Goal: Transaction & Acquisition: Obtain resource

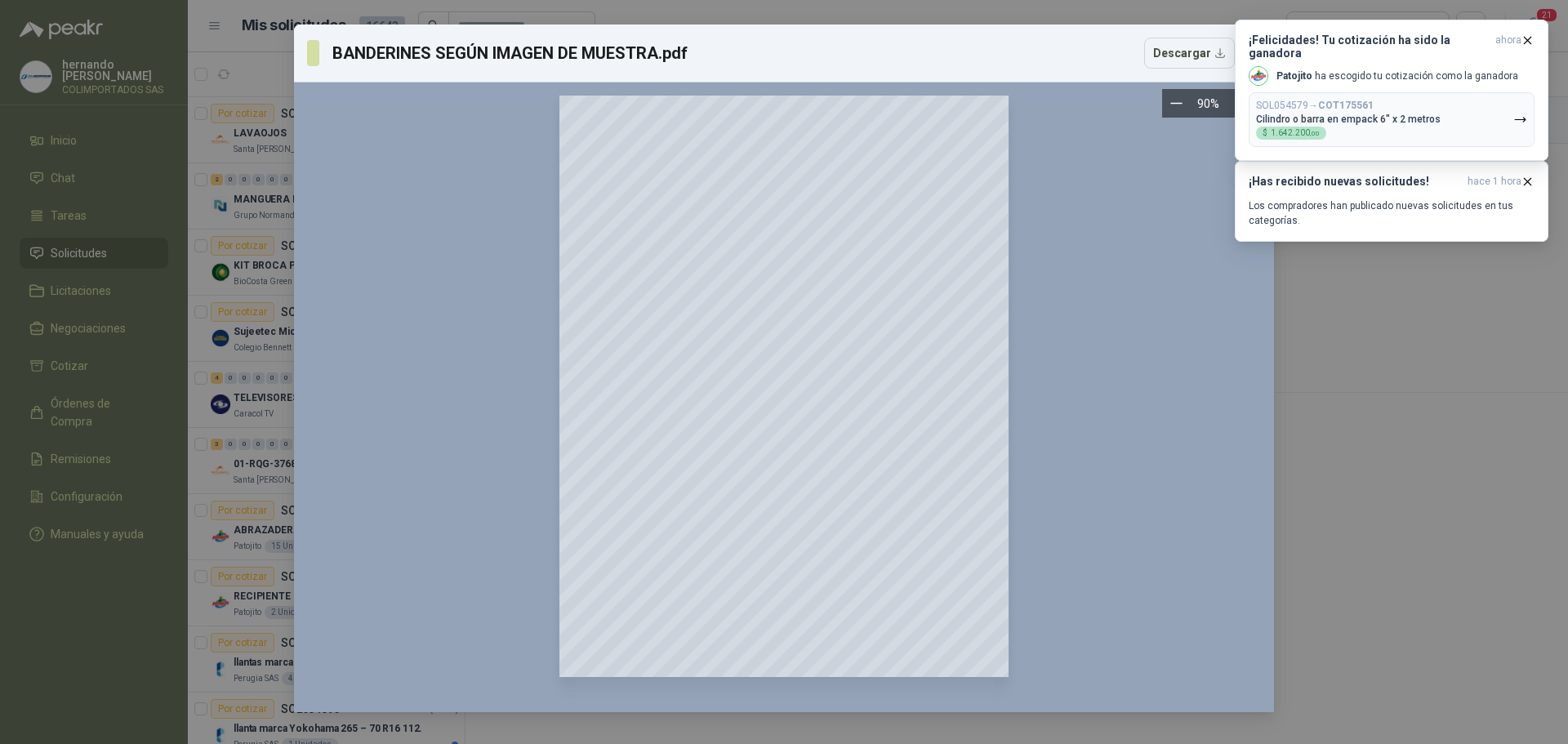
scroll to position [2282, 0]
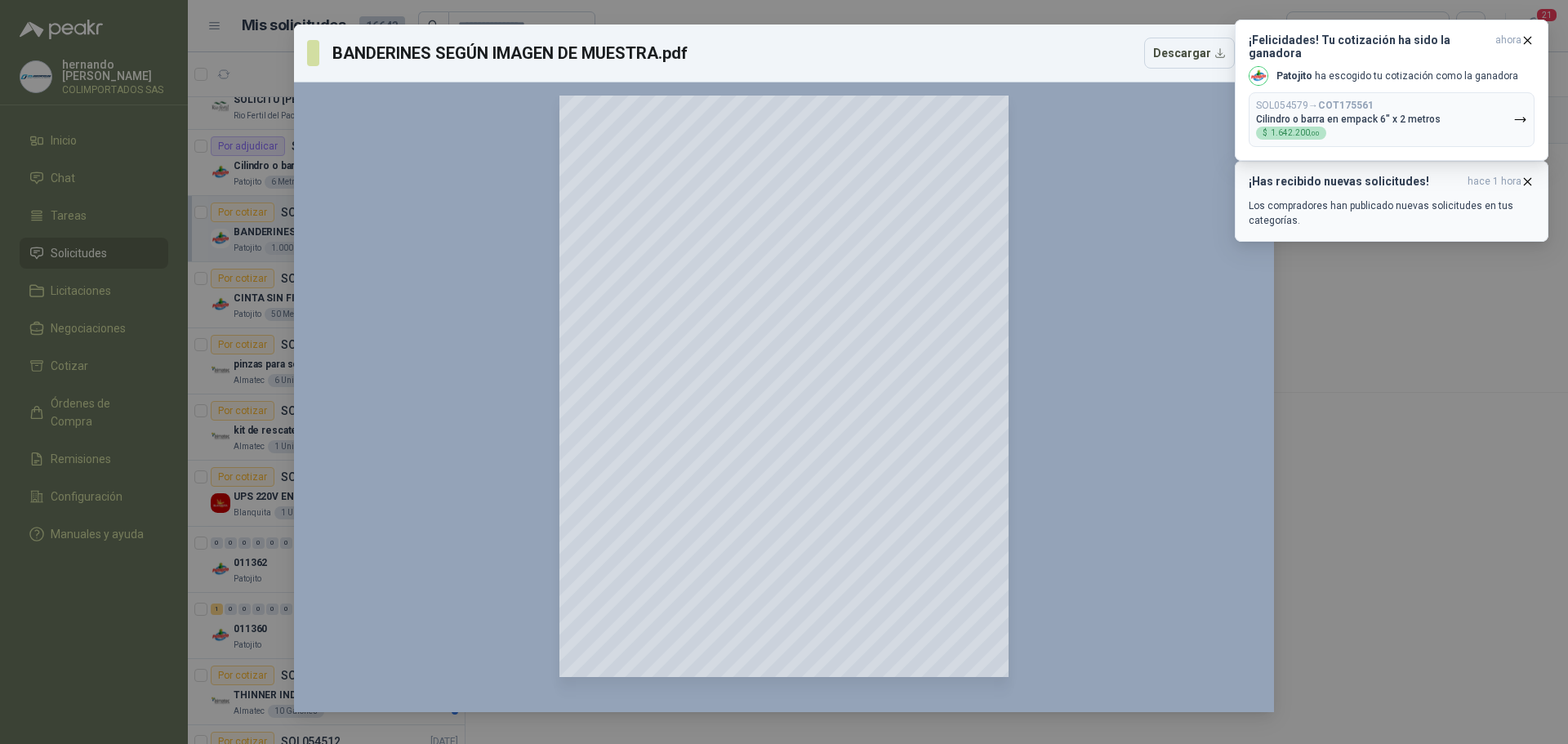
click at [1526, 177] on icon "button" at bounding box center [1527, 181] width 14 height 14
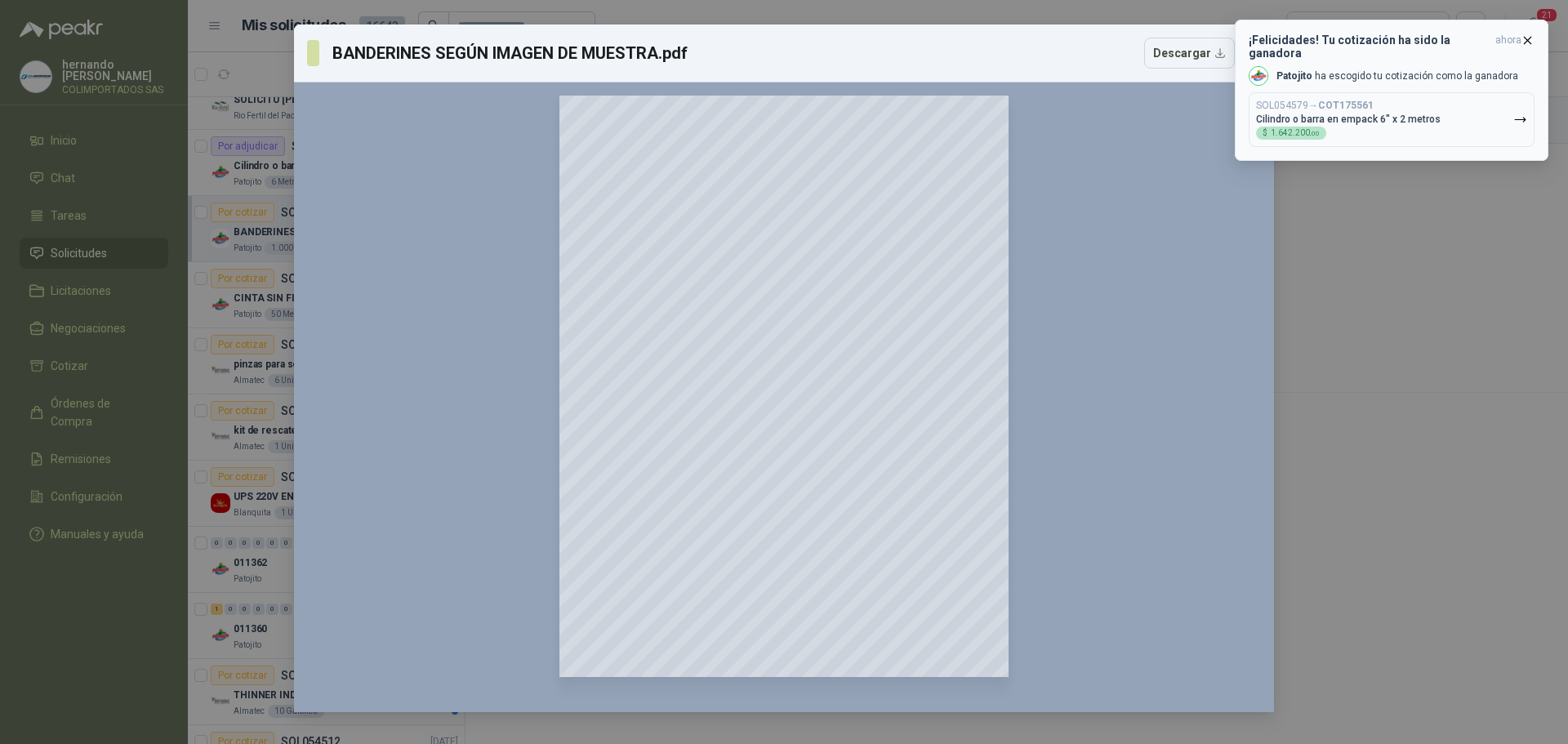
click at [1529, 38] on icon "button" at bounding box center [1527, 40] width 14 height 14
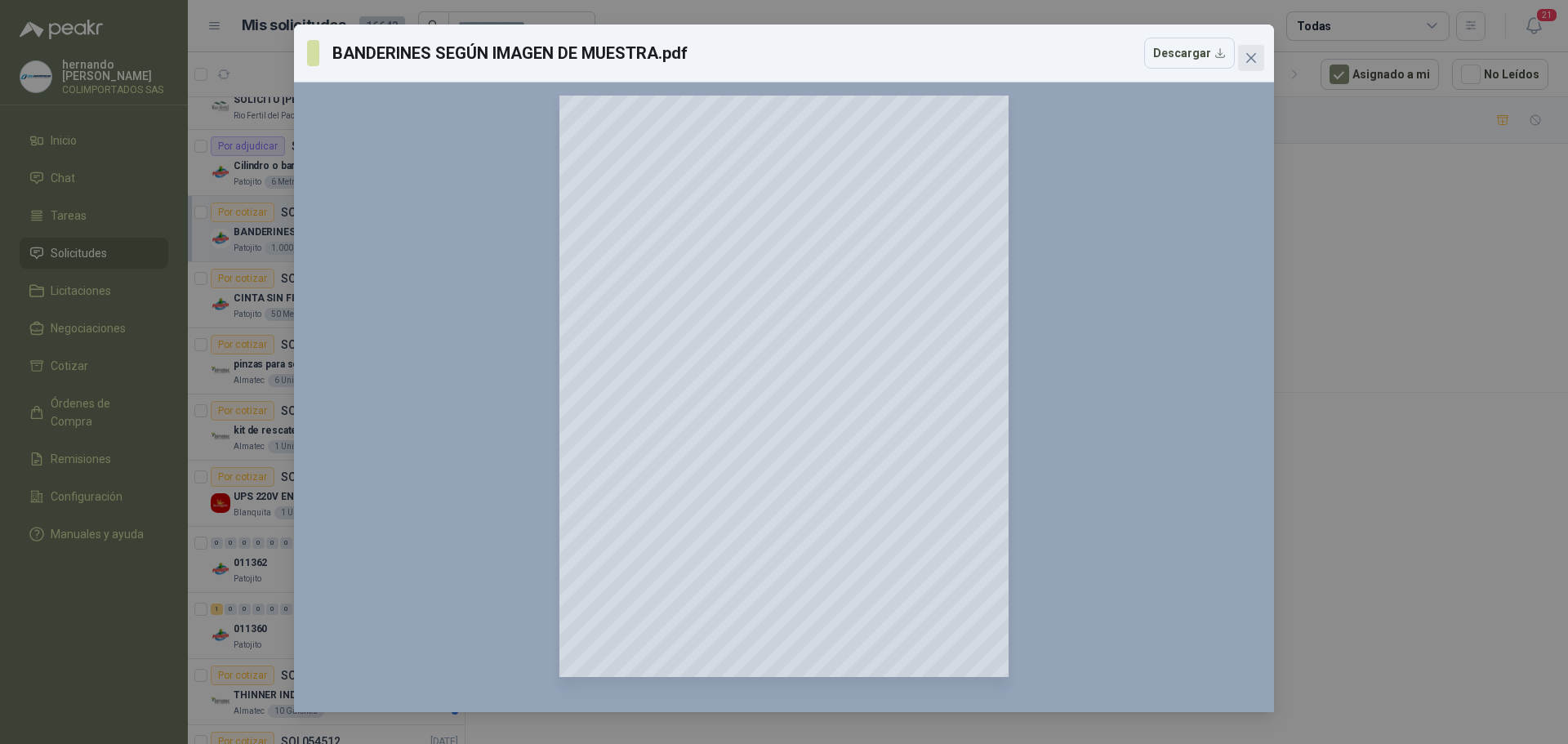
click at [1252, 57] on icon "close" at bounding box center [1251, 58] width 10 height 10
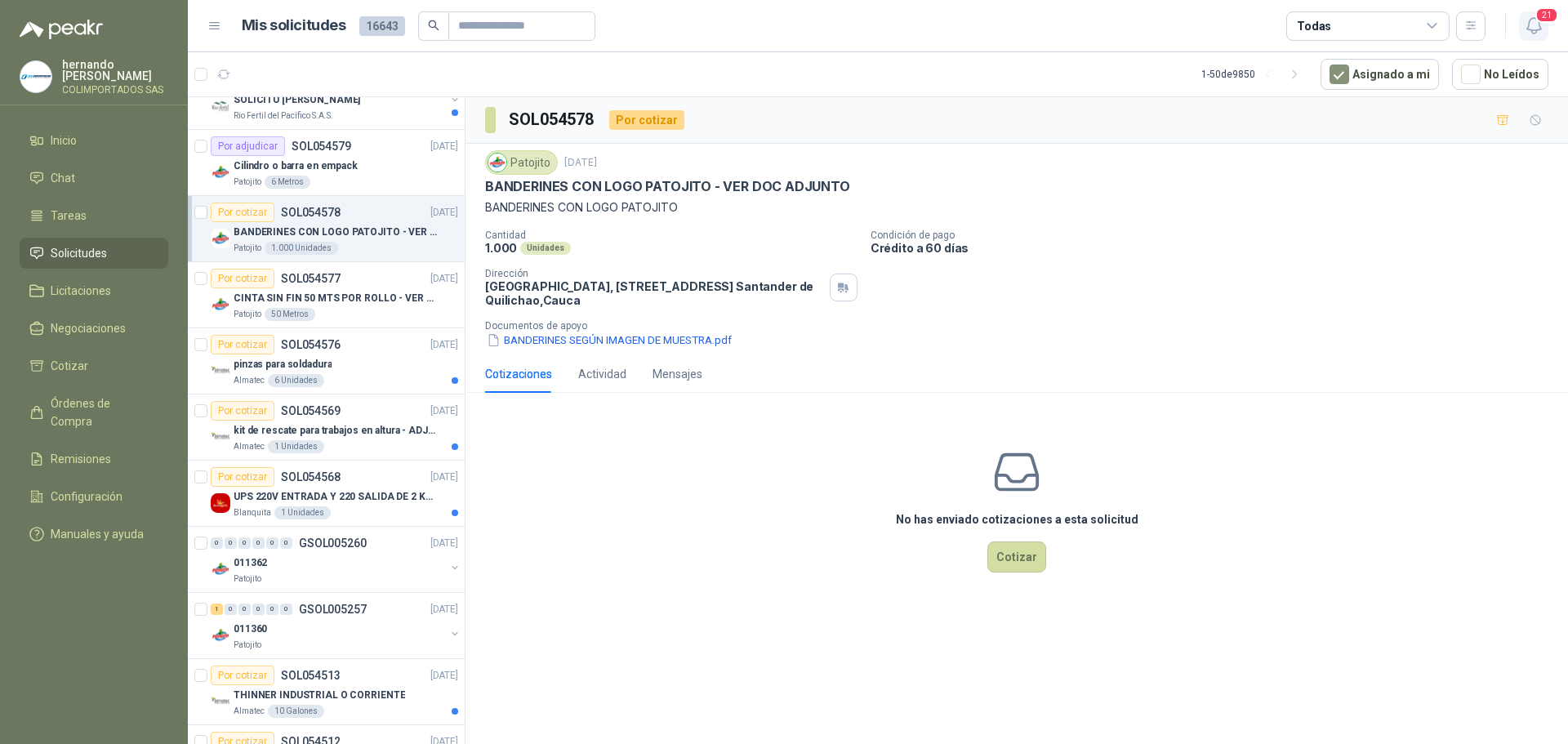
click at [1540, 20] on span "21" at bounding box center [1547, 15] width 23 height 16
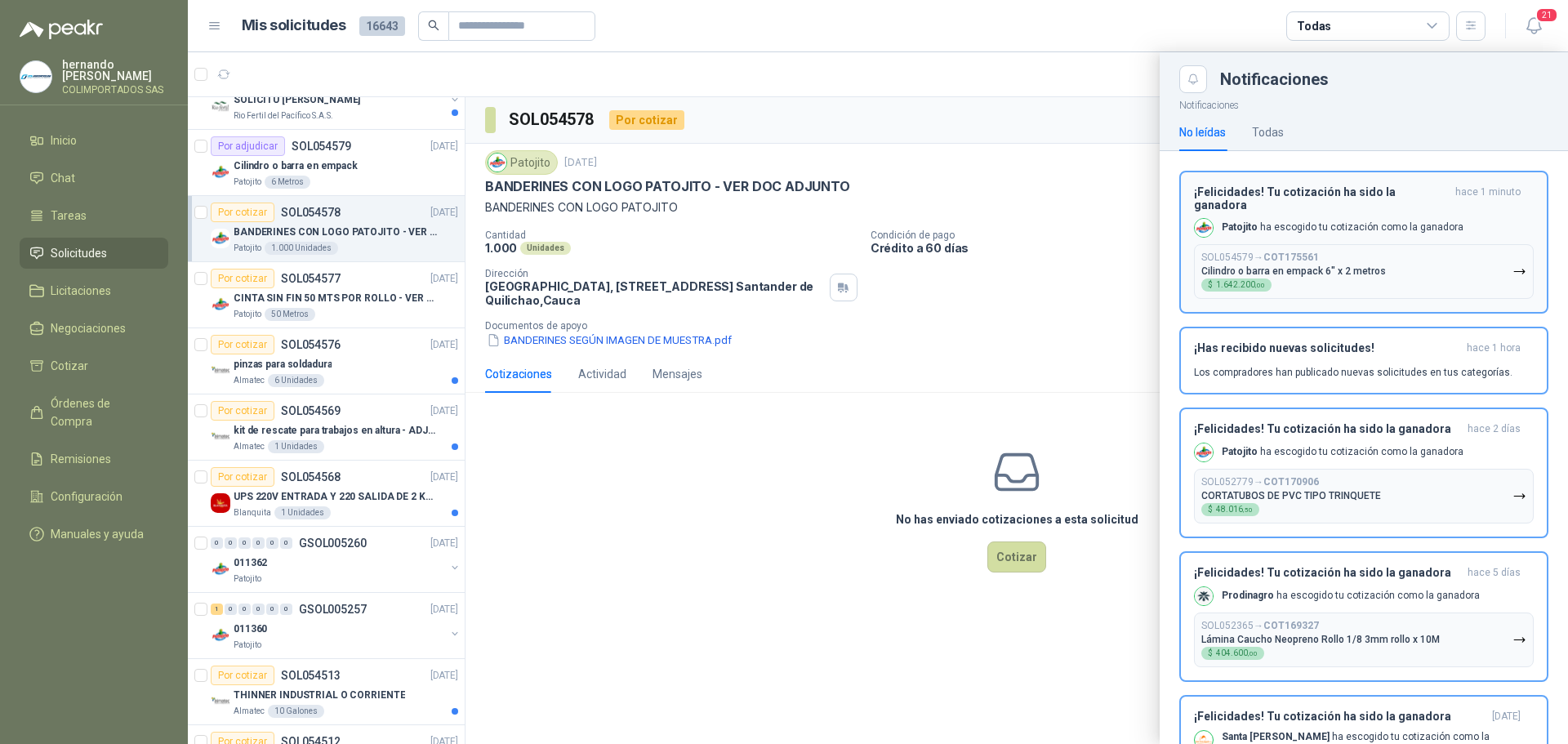
click at [1445, 228] on div "¡Felicidades! Tu cotización ha sido la ganadora hace 1 minuto Patojito ha escog…" at bounding box center [1364, 242] width 340 height 113
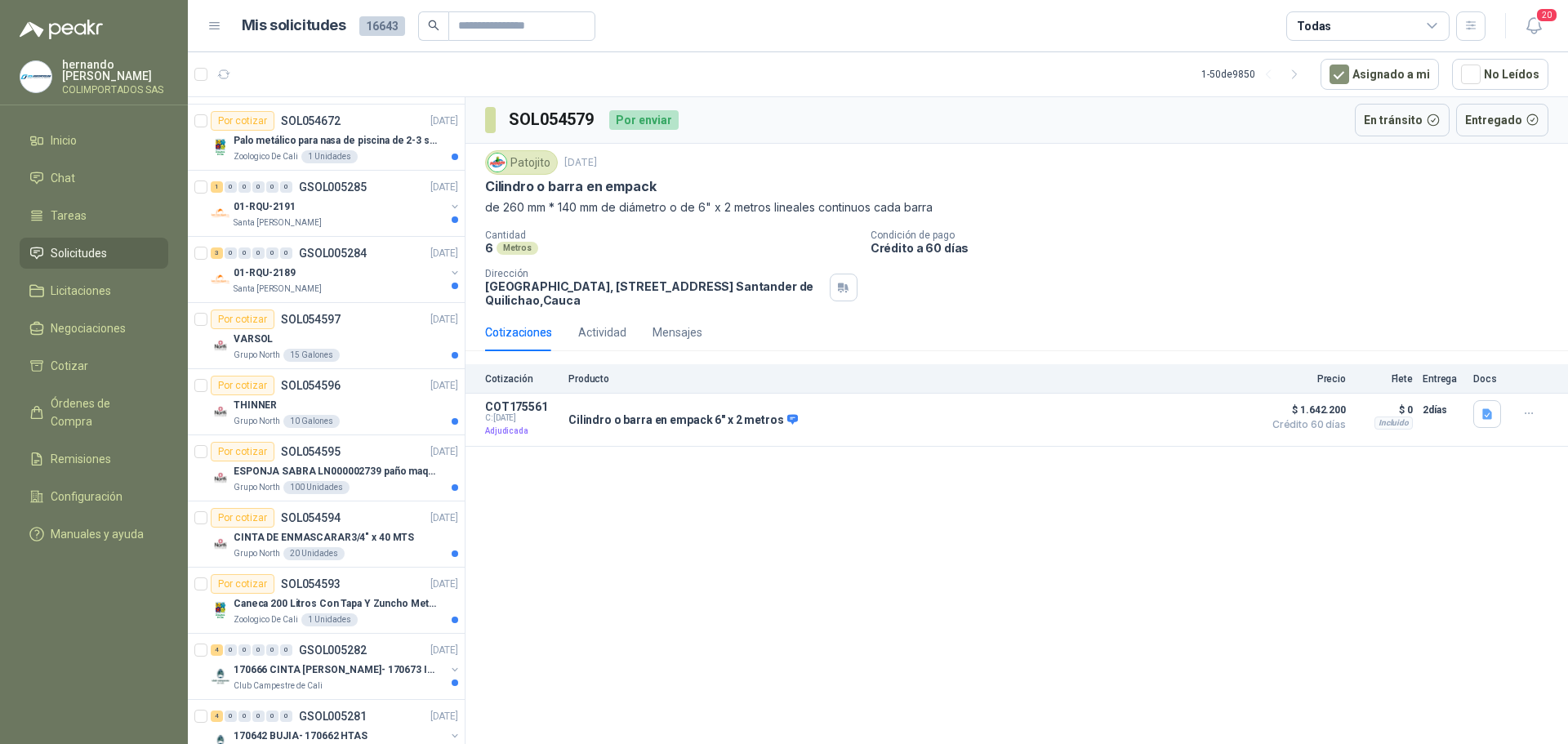
scroll to position [1551, 0]
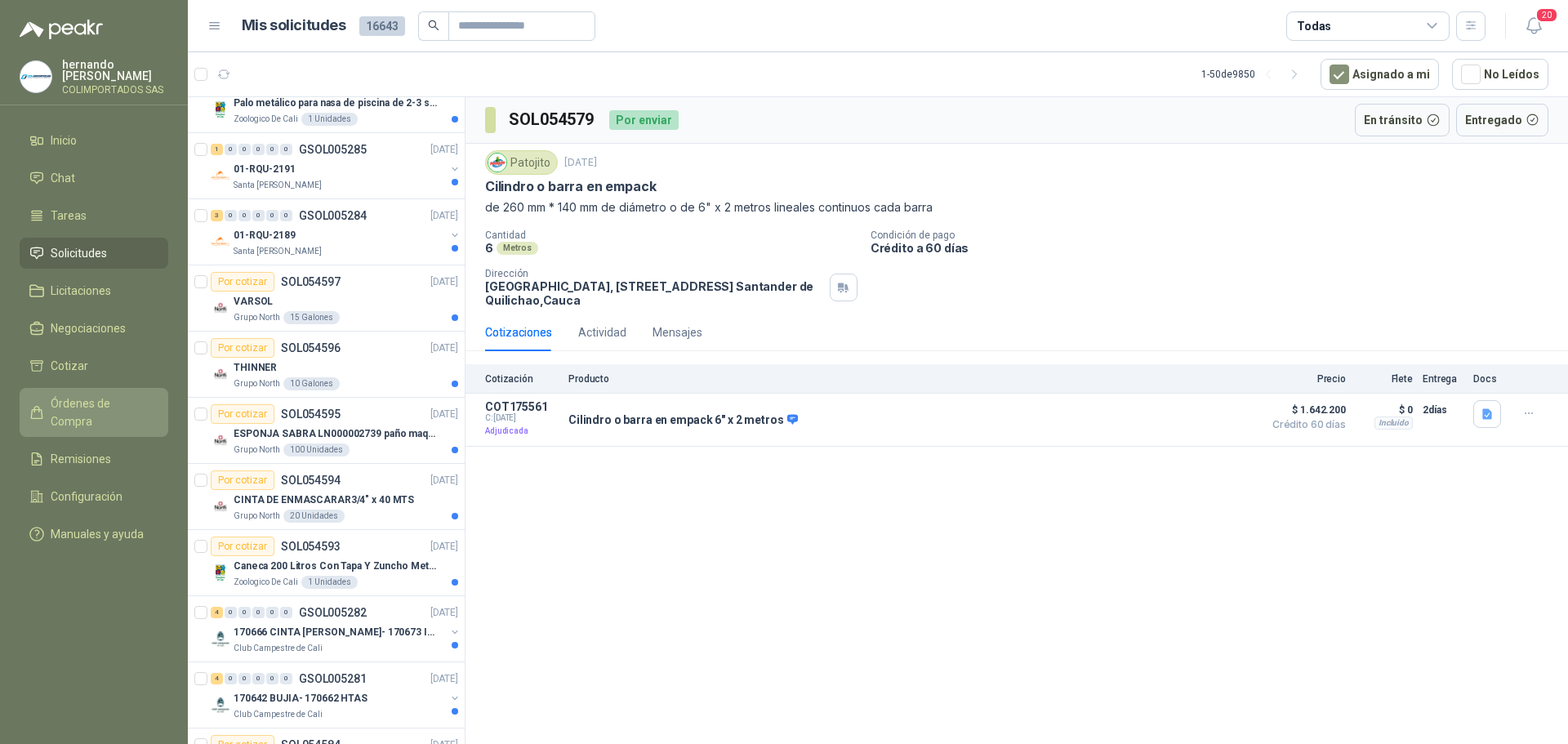
click at [108, 402] on span "Órdenes de Compra" at bounding box center [102, 413] width 102 height 36
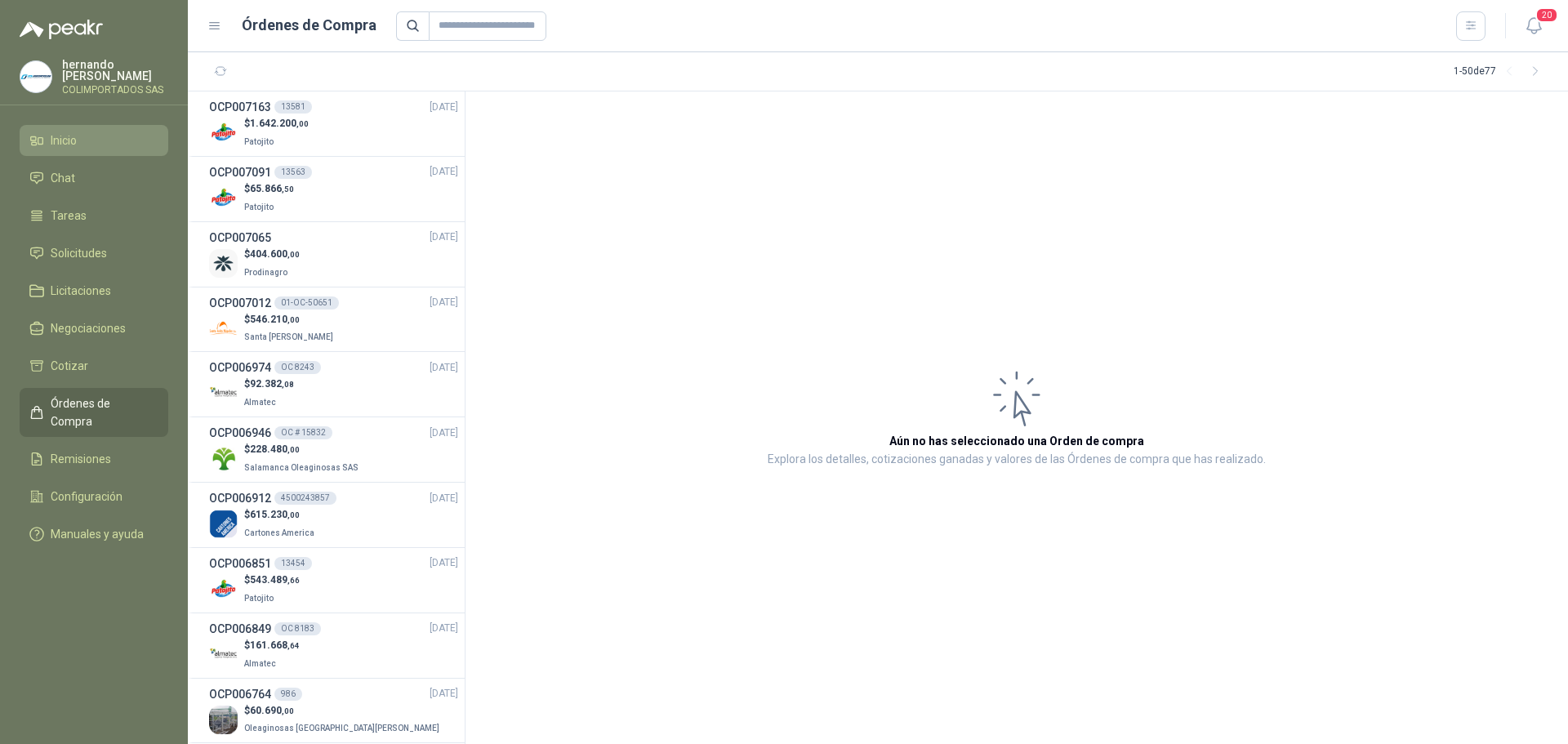
click at [101, 139] on li "Inicio" at bounding box center [94, 140] width 129 height 18
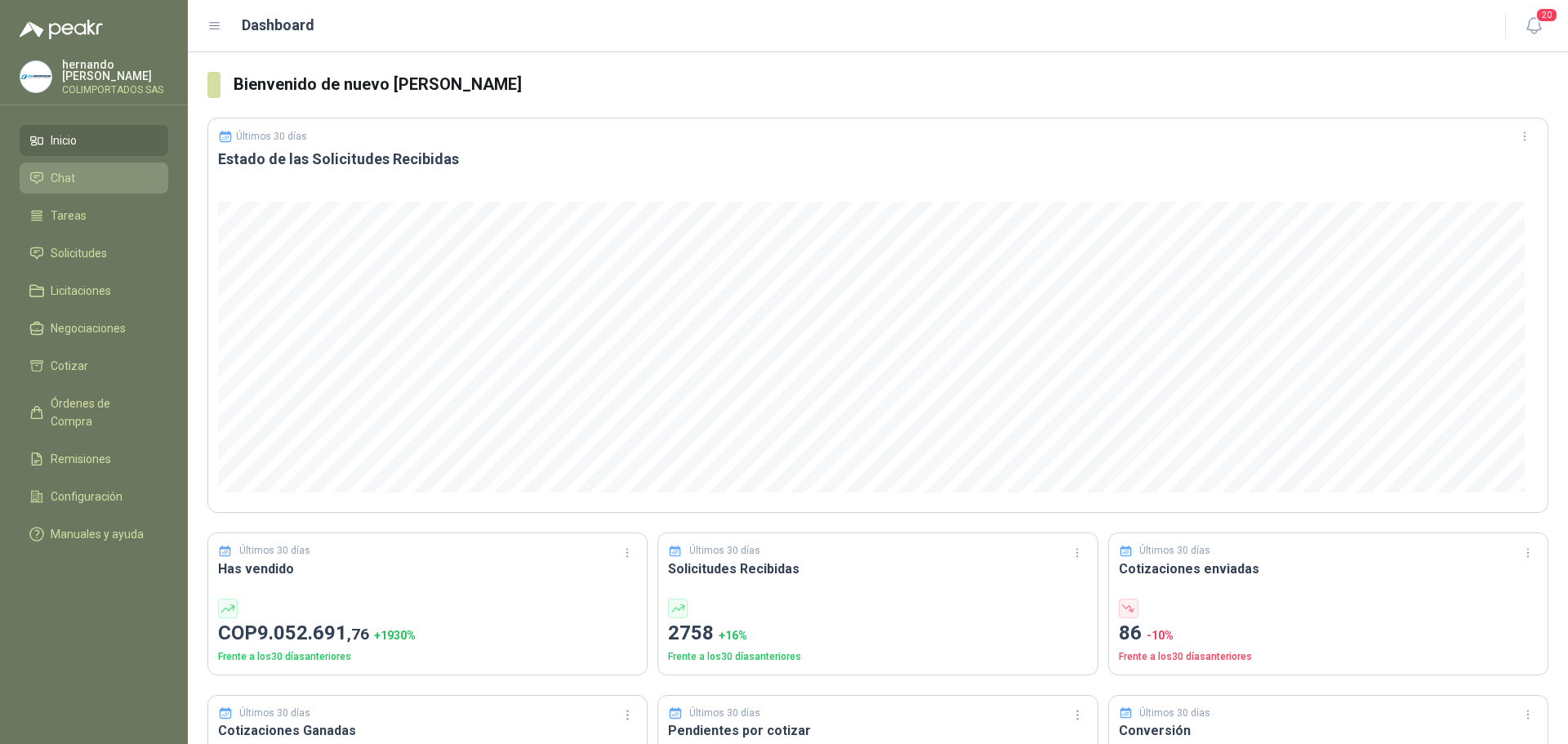
click at [105, 169] on li "Chat" at bounding box center [94, 178] width 129 height 18
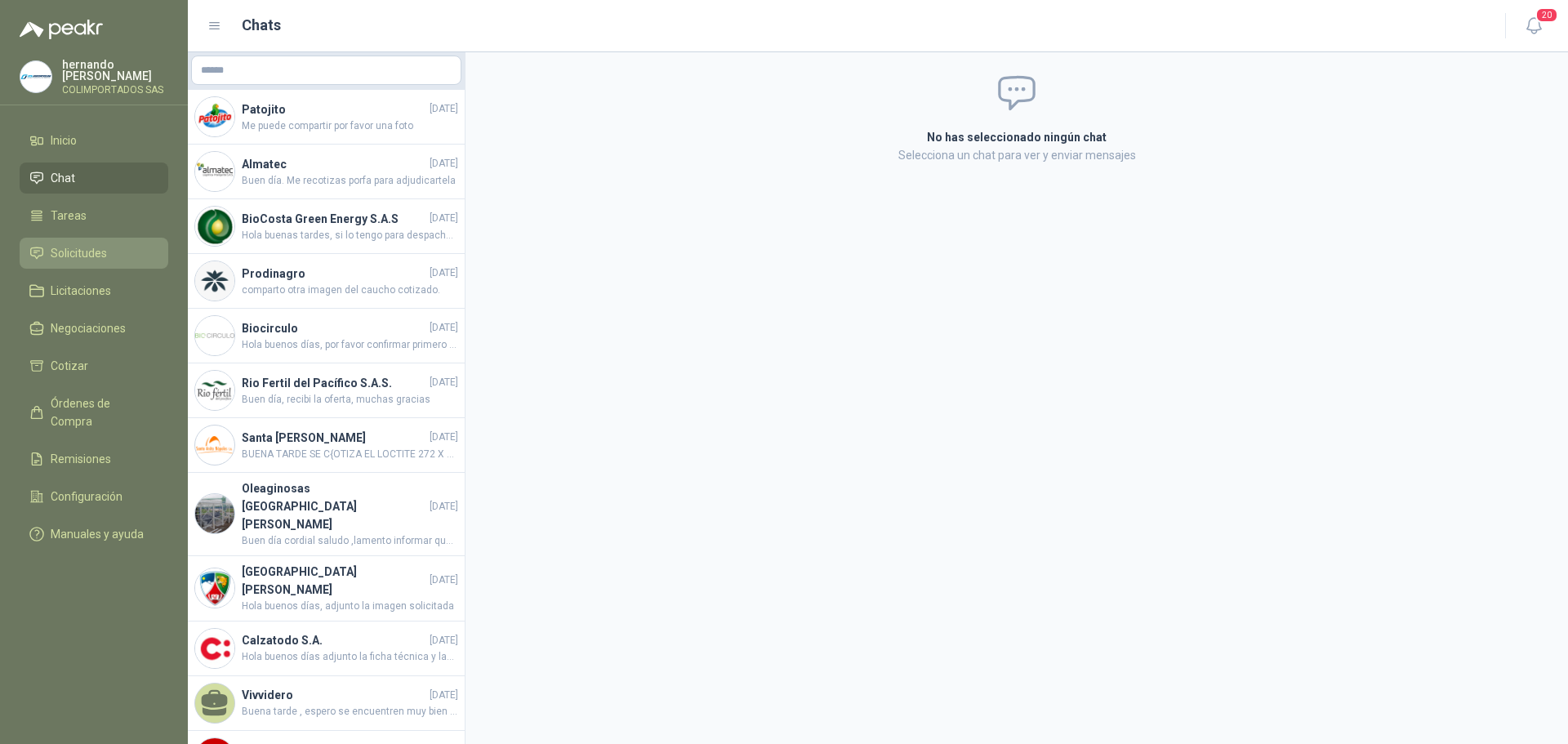
click at [124, 254] on li "Solicitudes" at bounding box center [94, 253] width 129 height 18
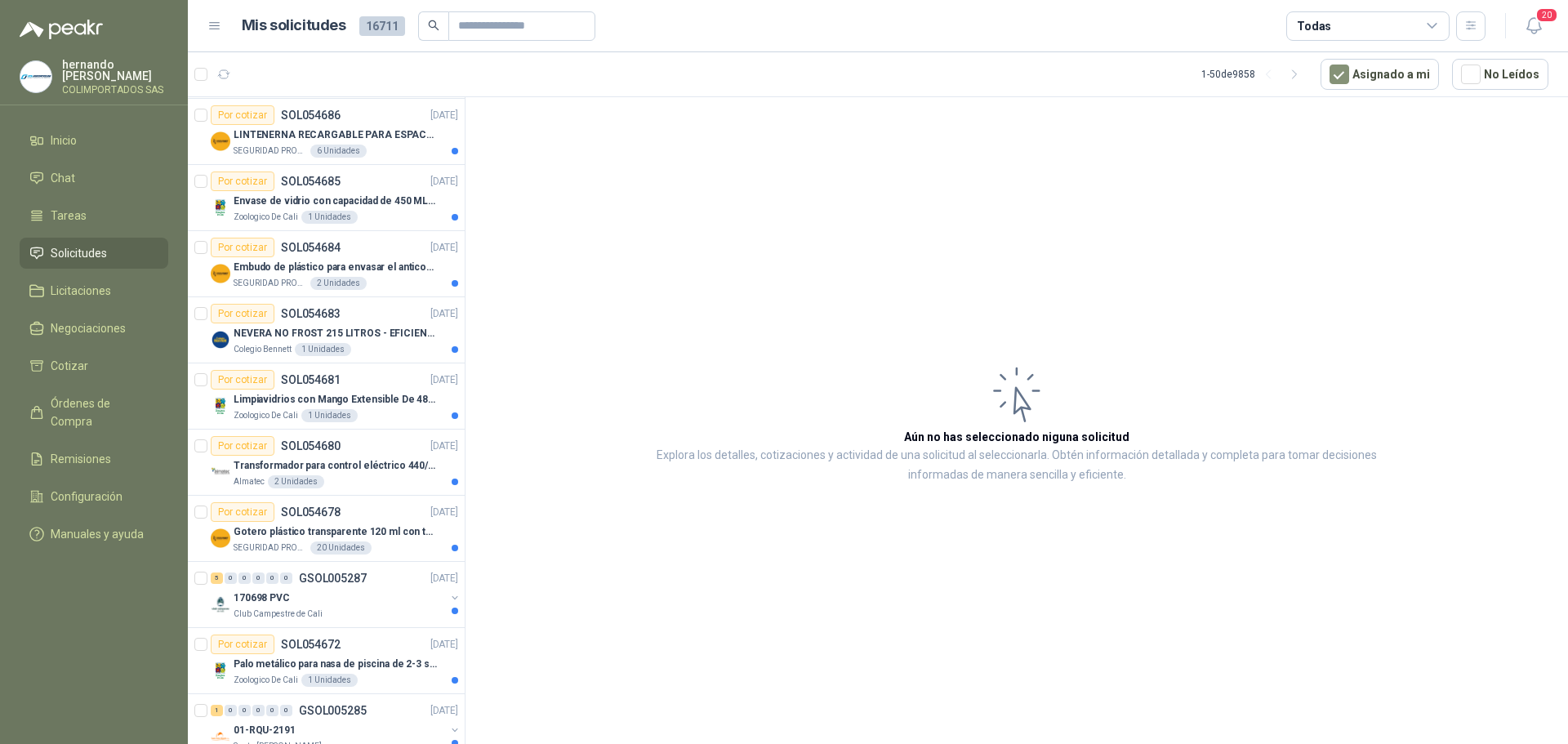
scroll to position [1388, 0]
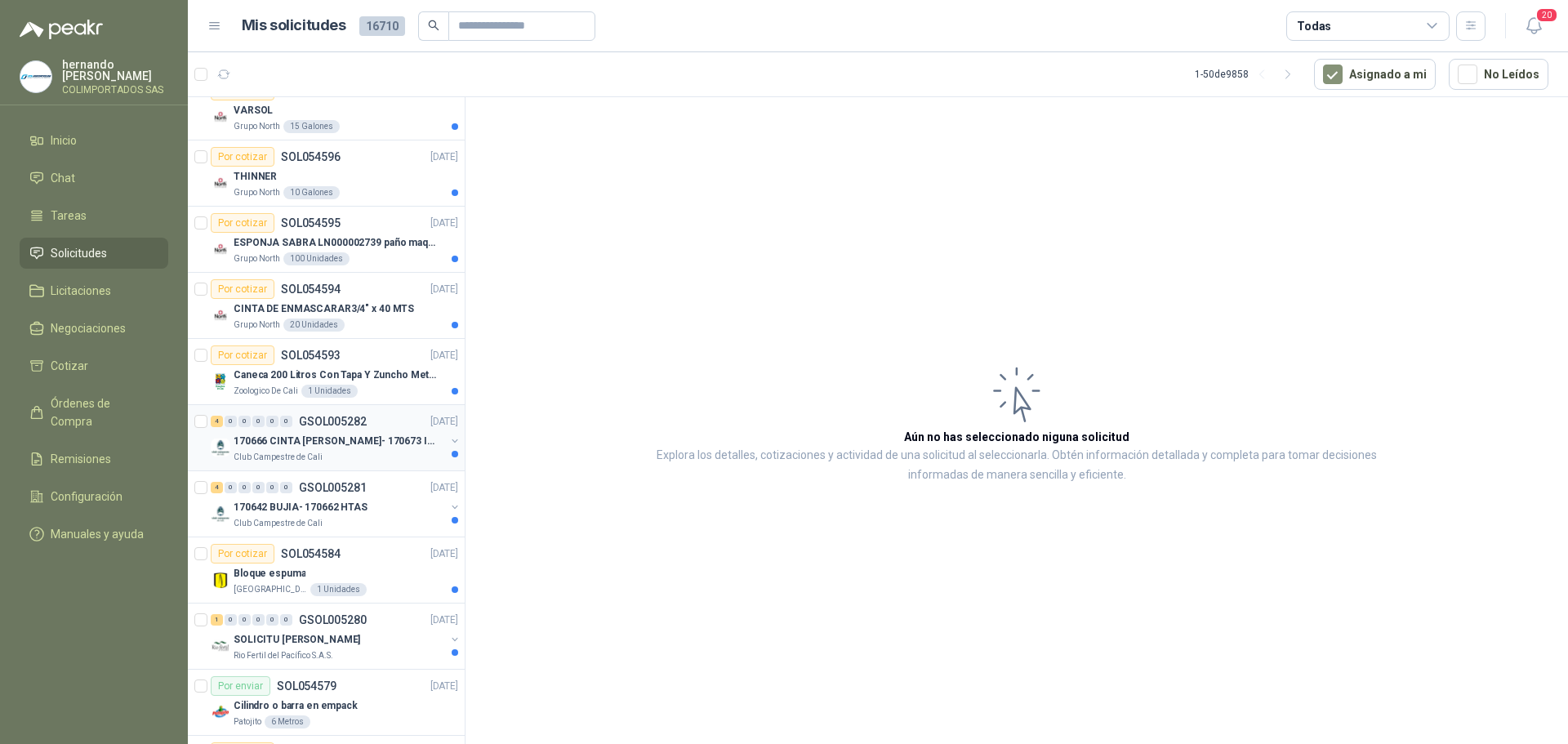
scroll to position [2200, 0]
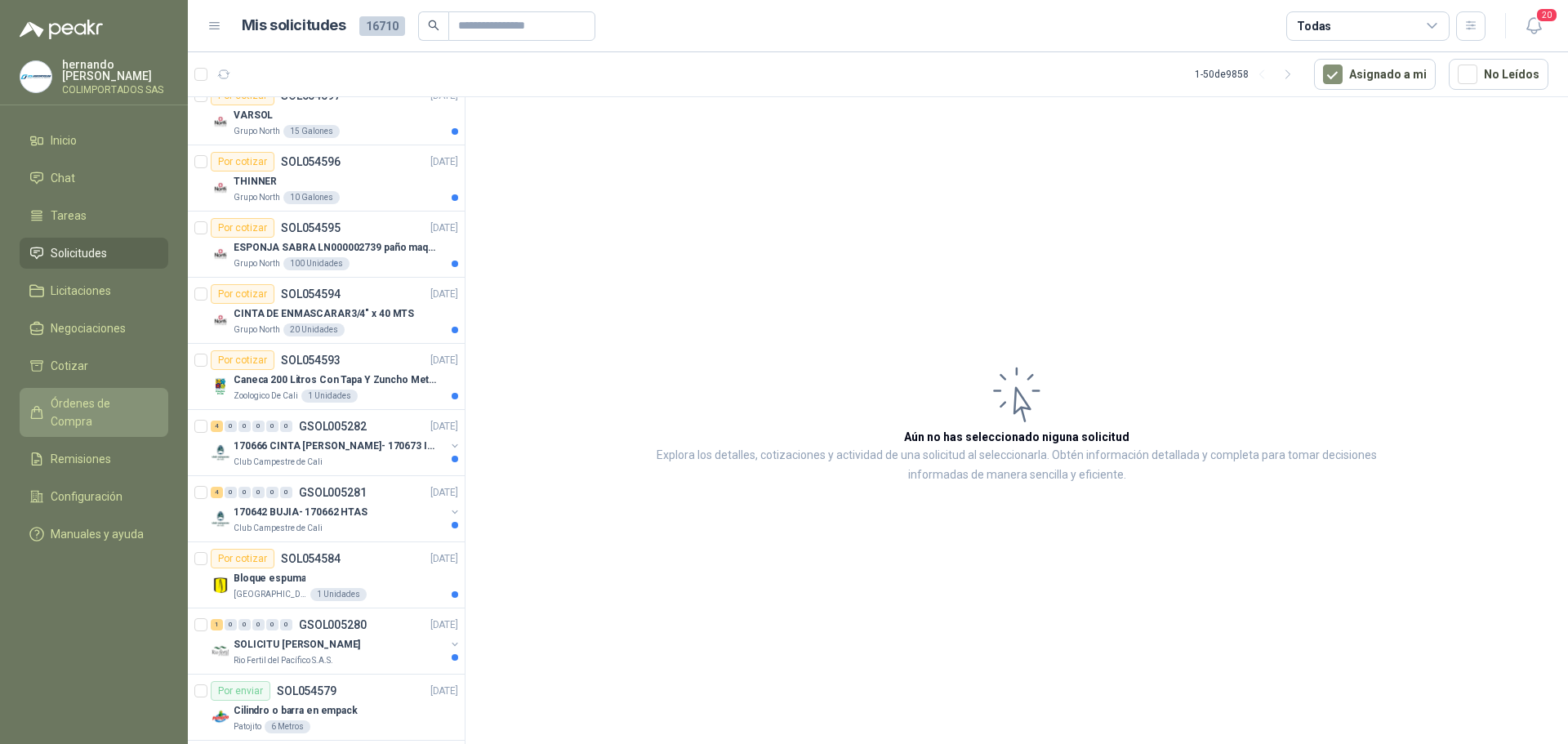
click at [102, 400] on span "Órdenes de Compra" at bounding box center [102, 413] width 102 height 36
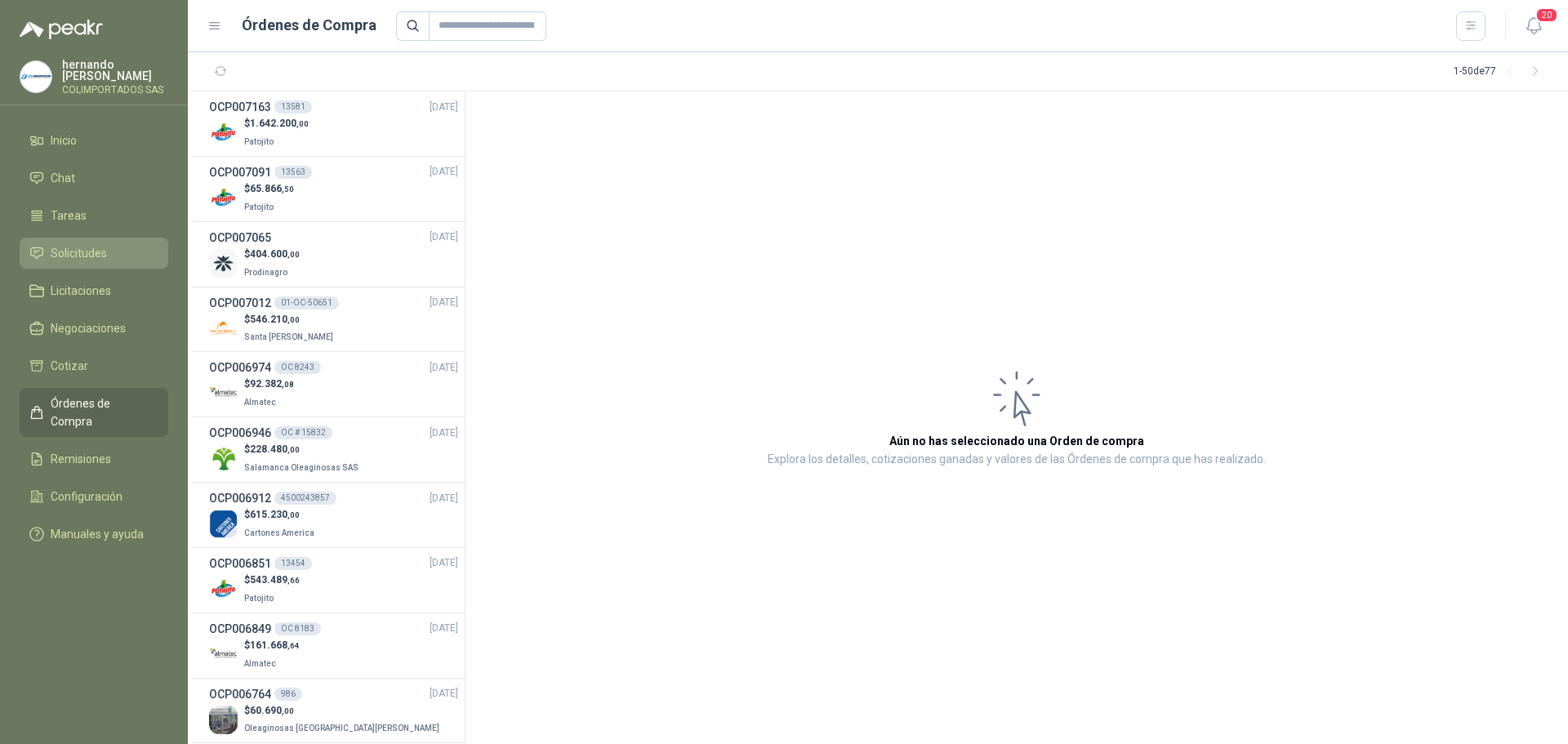
click at [117, 259] on li "Solicitudes" at bounding box center [94, 253] width 129 height 18
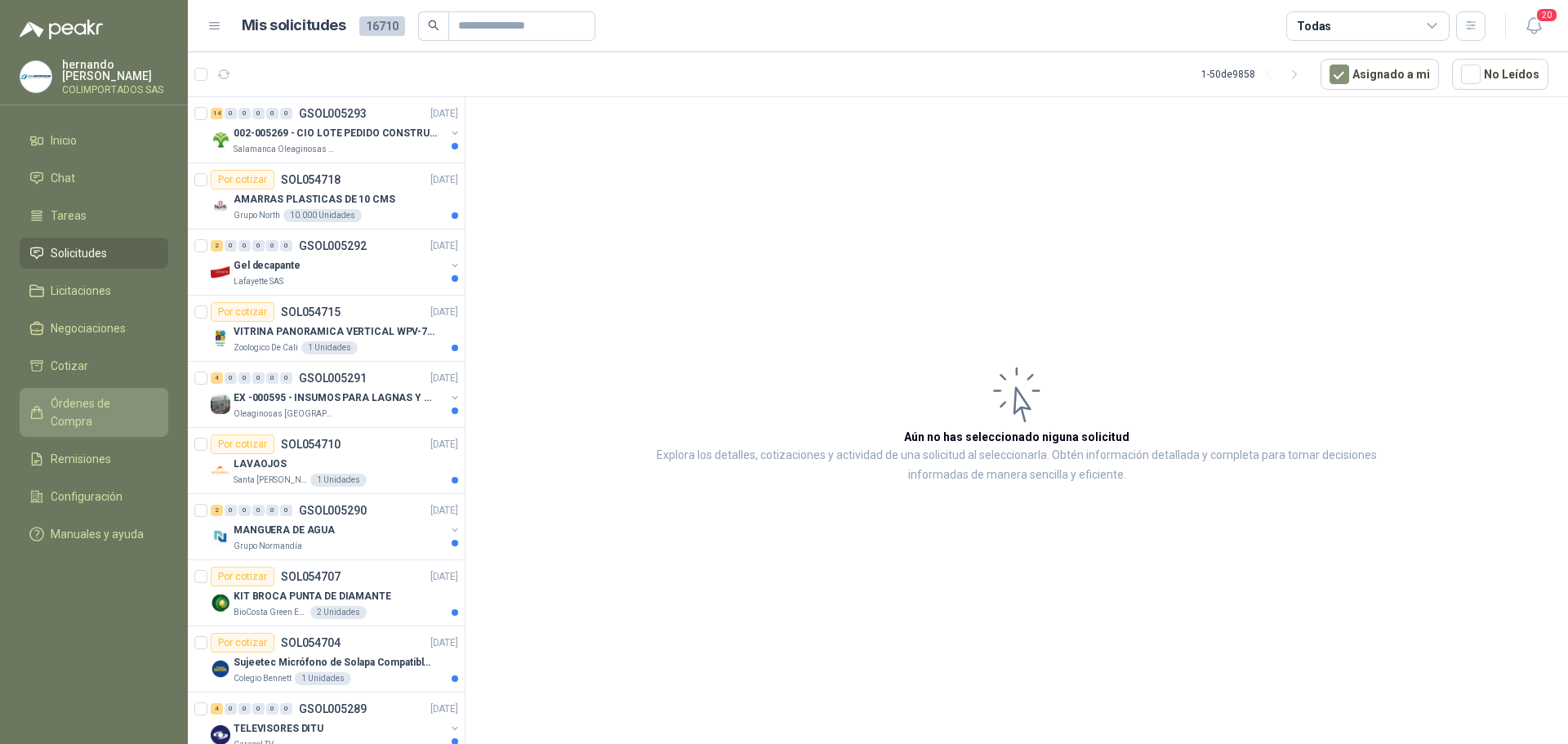
click at [98, 401] on span "Órdenes de Compra" at bounding box center [102, 413] width 102 height 36
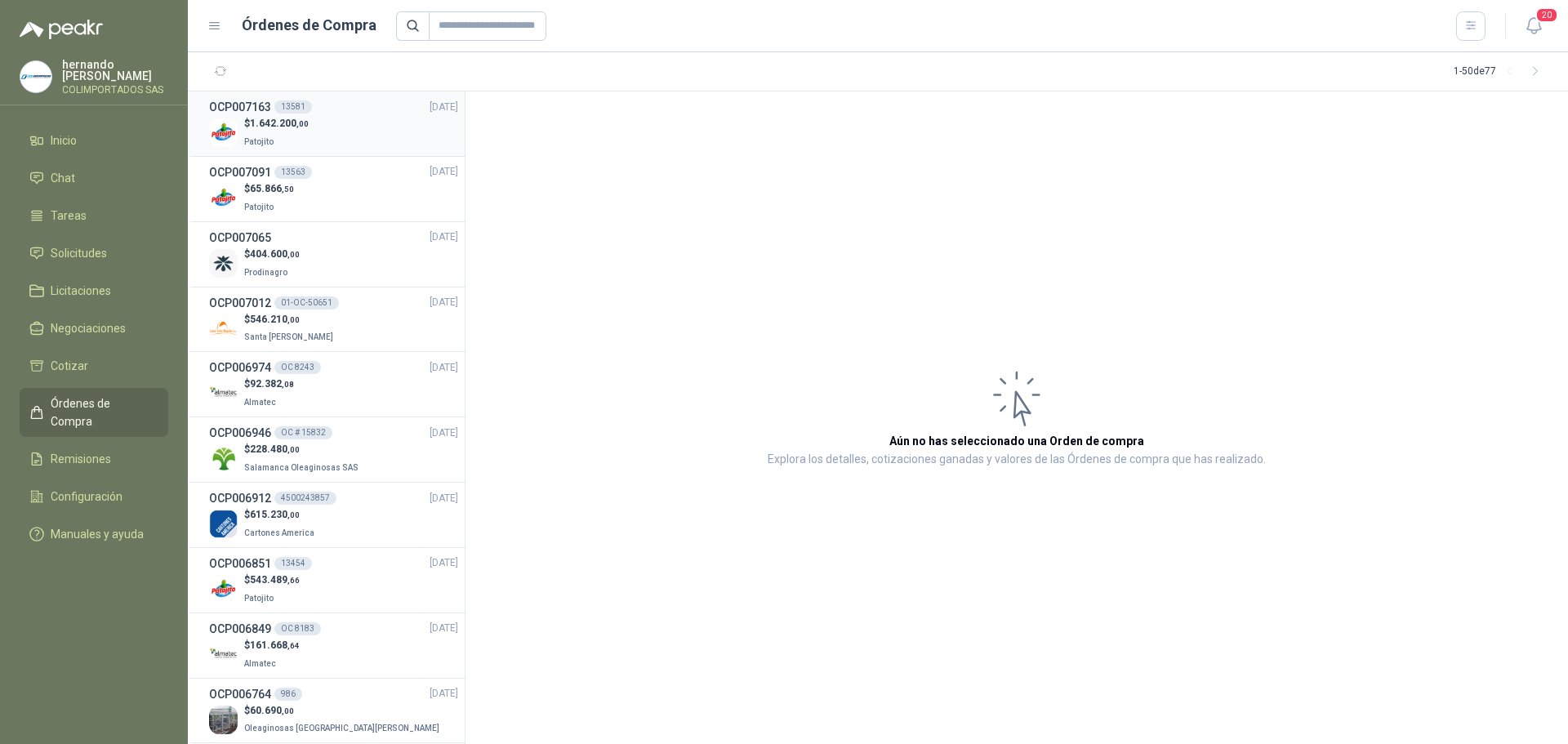
click at [354, 144] on div "$ 1.642.200 ,00 Patojito" at bounding box center [334, 132] width 249 height 34
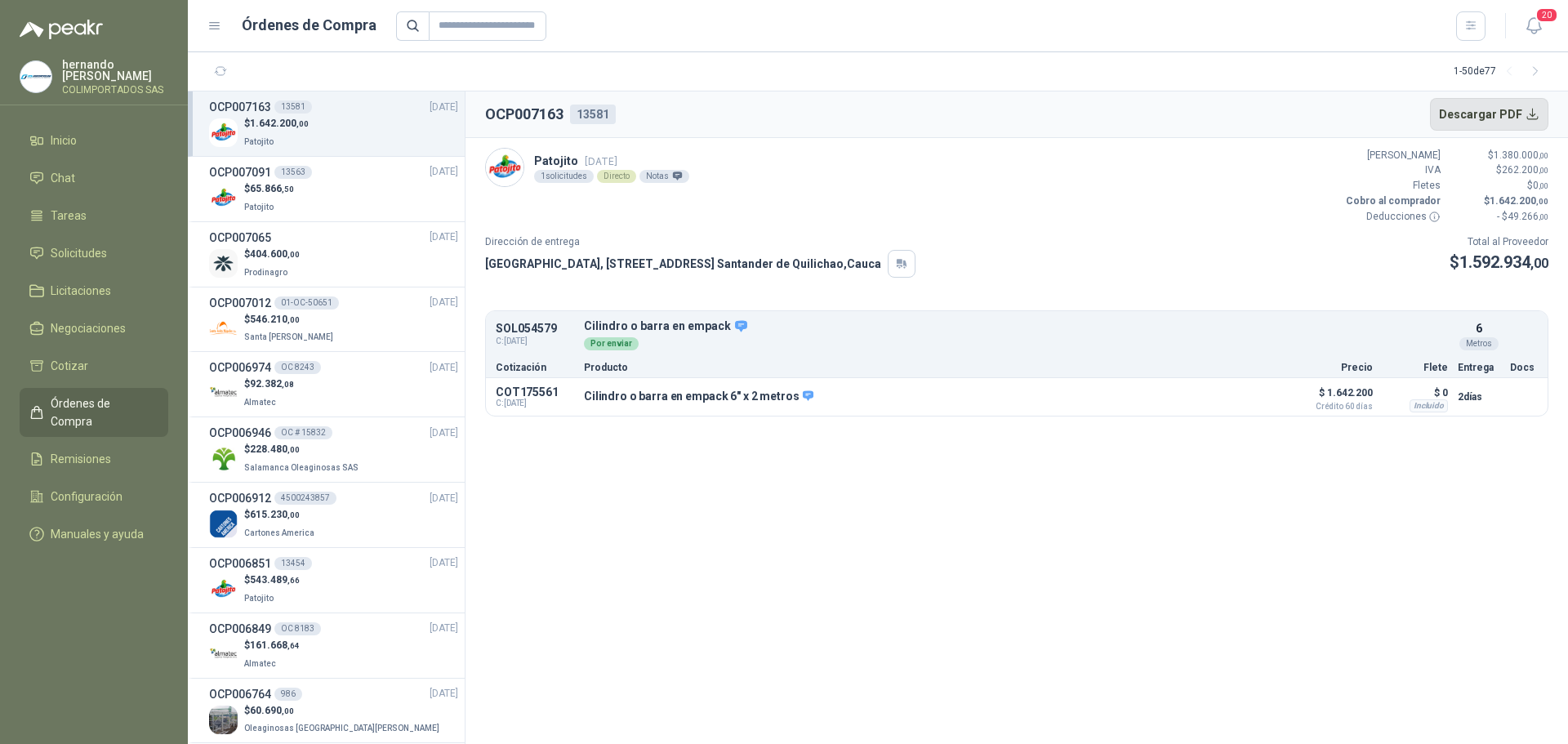
click at [1534, 111] on button "Descargar PDF" at bounding box center [1489, 114] width 119 height 33
click at [123, 450] on li "Remisiones" at bounding box center [94, 459] width 129 height 18
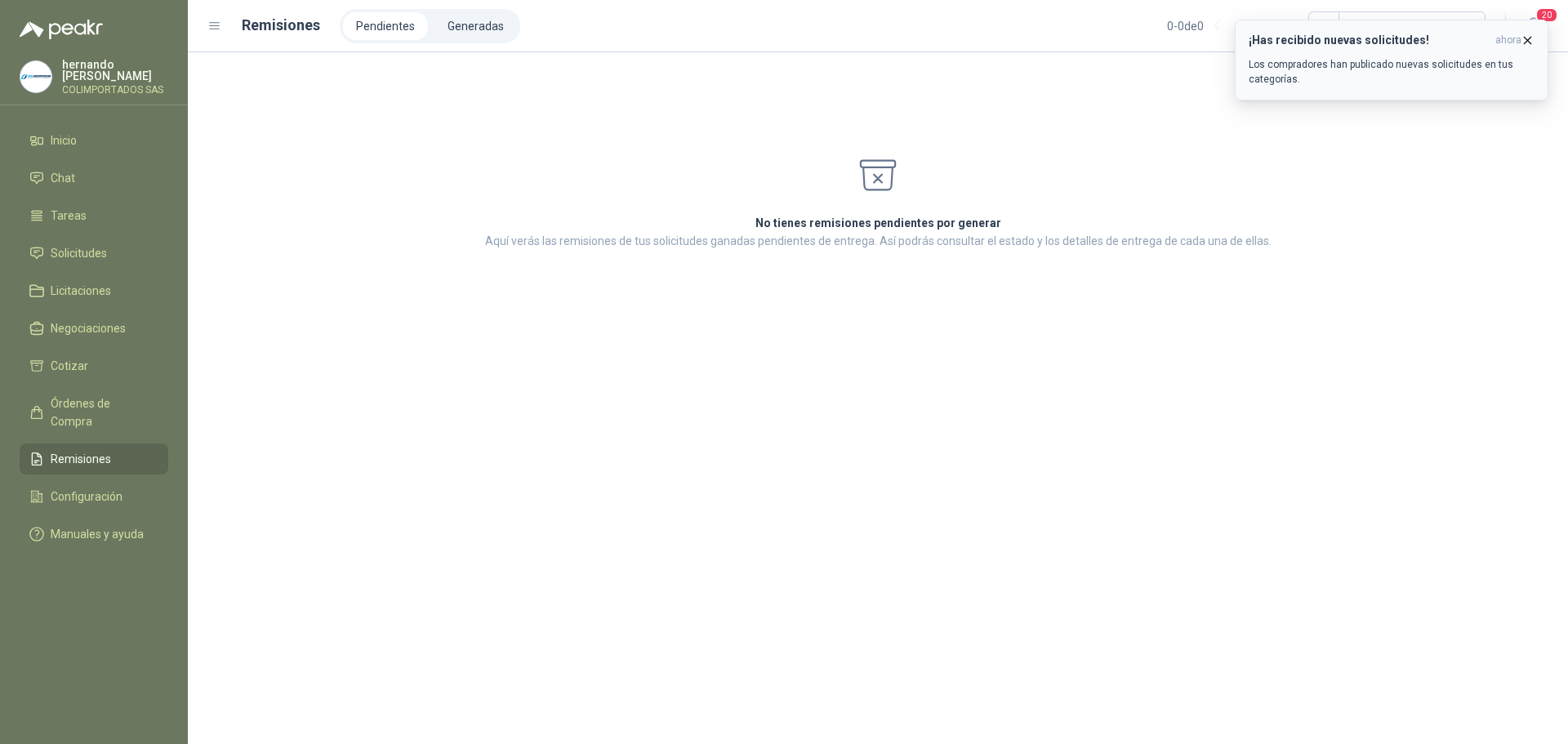
click at [1527, 39] on icon "button" at bounding box center [1528, 40] width 7 height 7
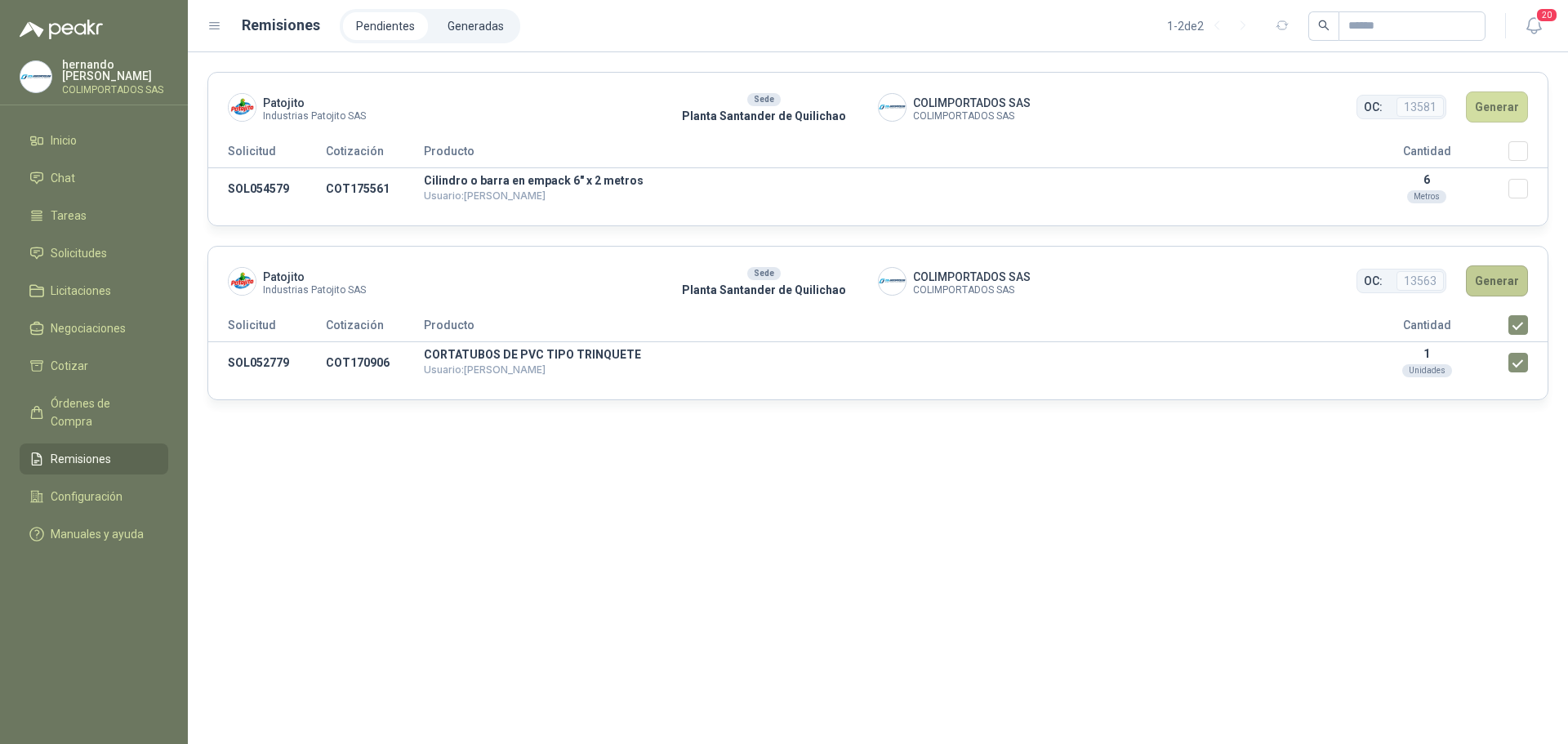
click at [1497, 287] on button "Generar" at bounding box center [1497, 281] width 62 height 31
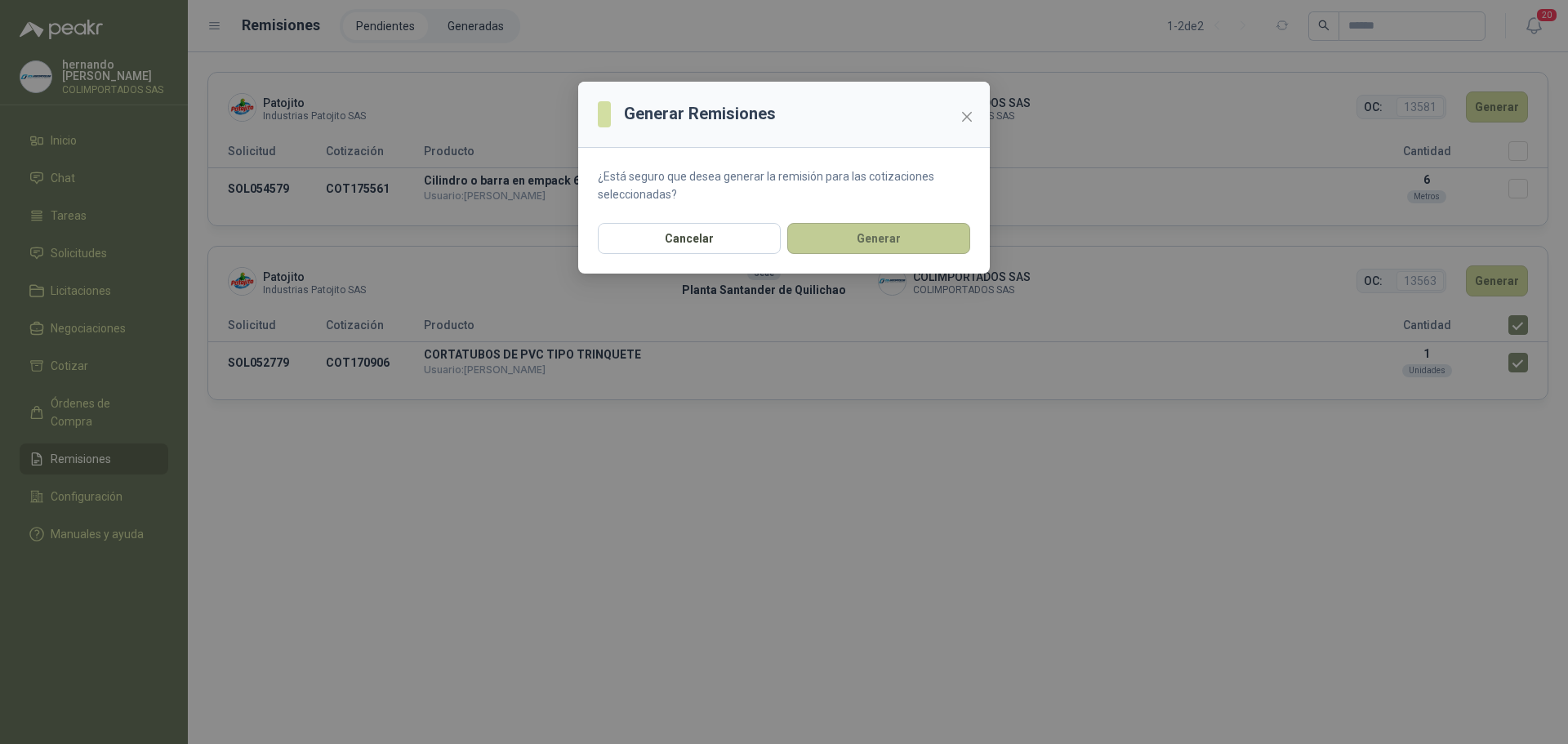
click at [888, 247] on button "Generar" at bounding box center [879, 239] width 183 height 31
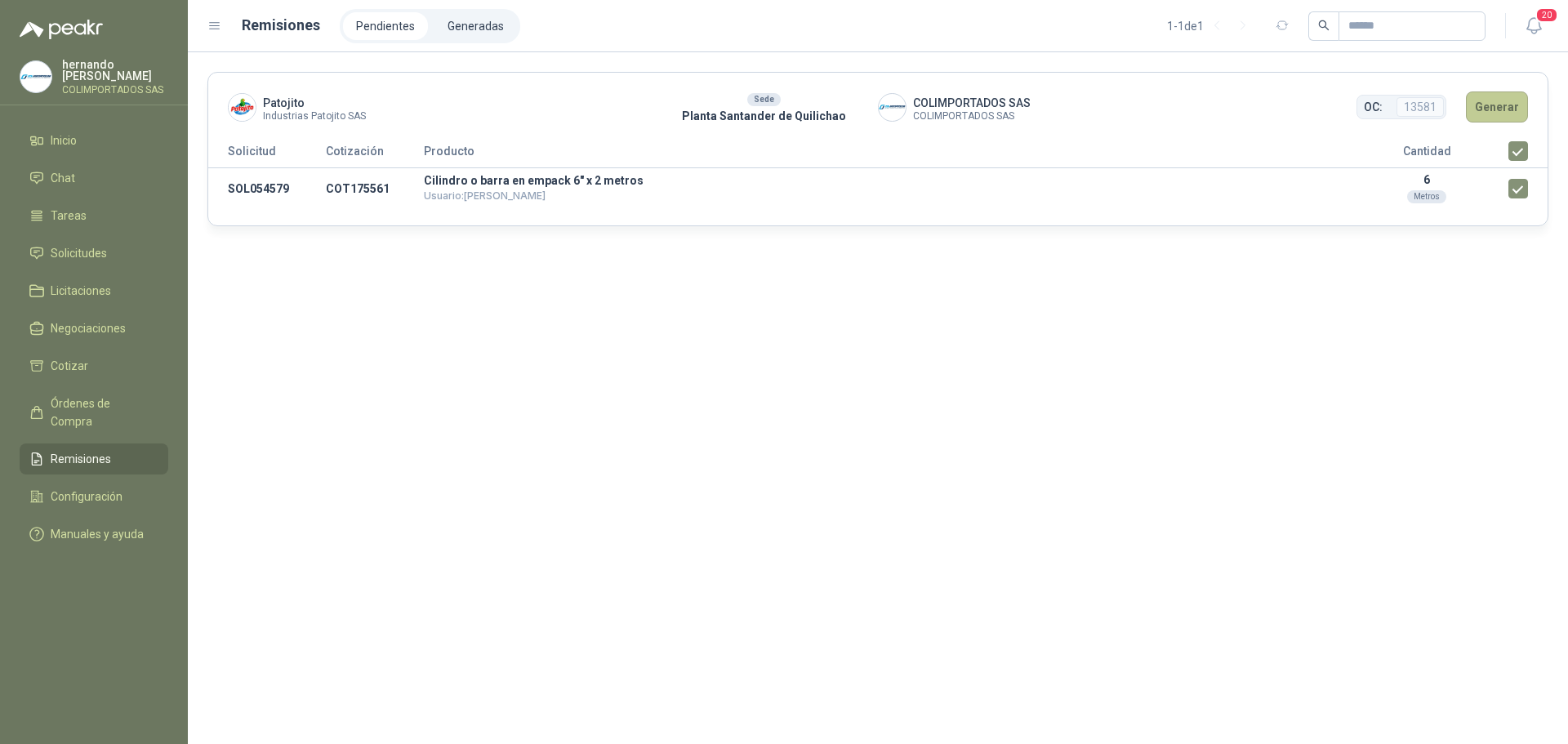
click at [1505, 107] on button "Generar" at bounding box center [1497, 107] width 62 height 31
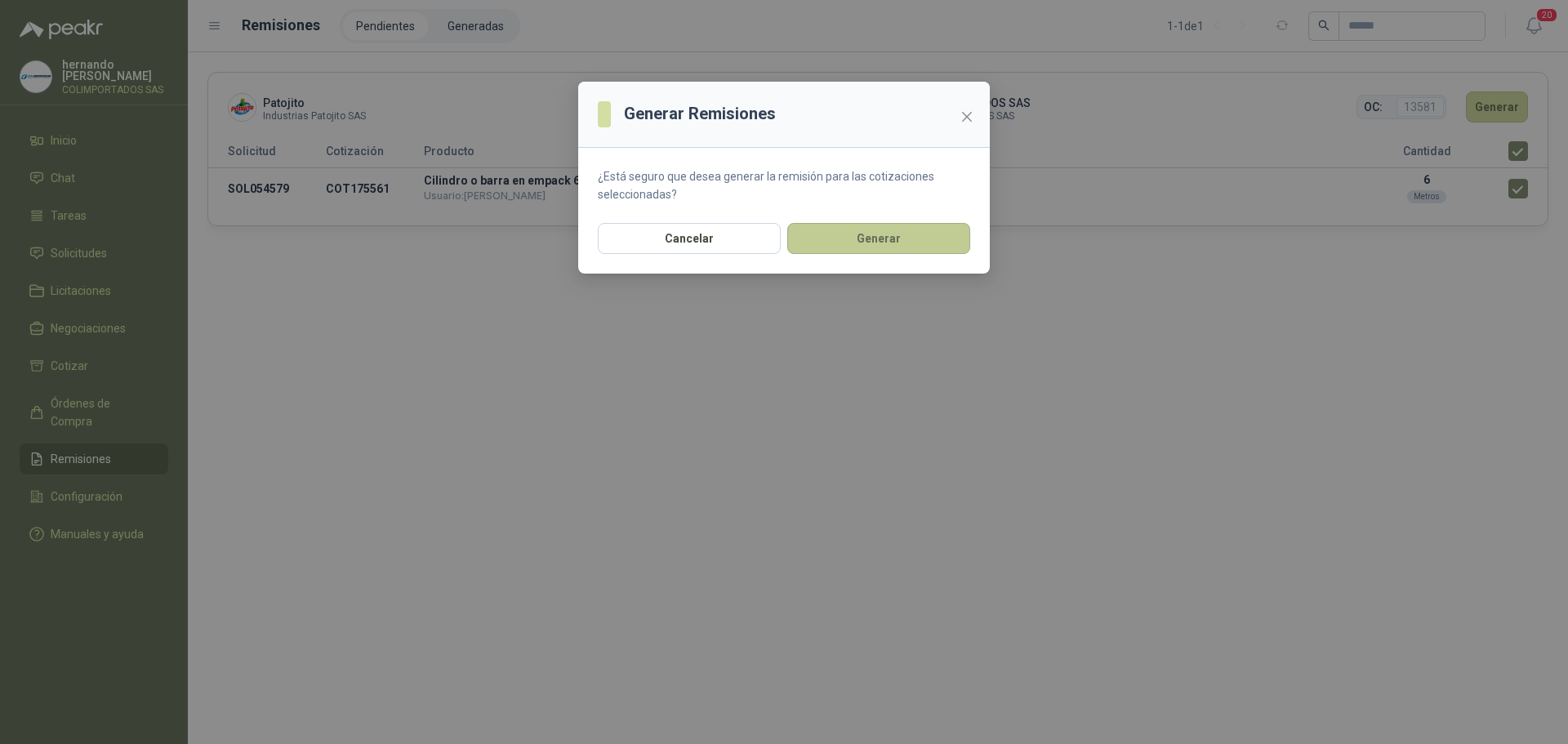
click at [883, 240] on button "Generar" at bounding box center [879, 239] width 183 height 31
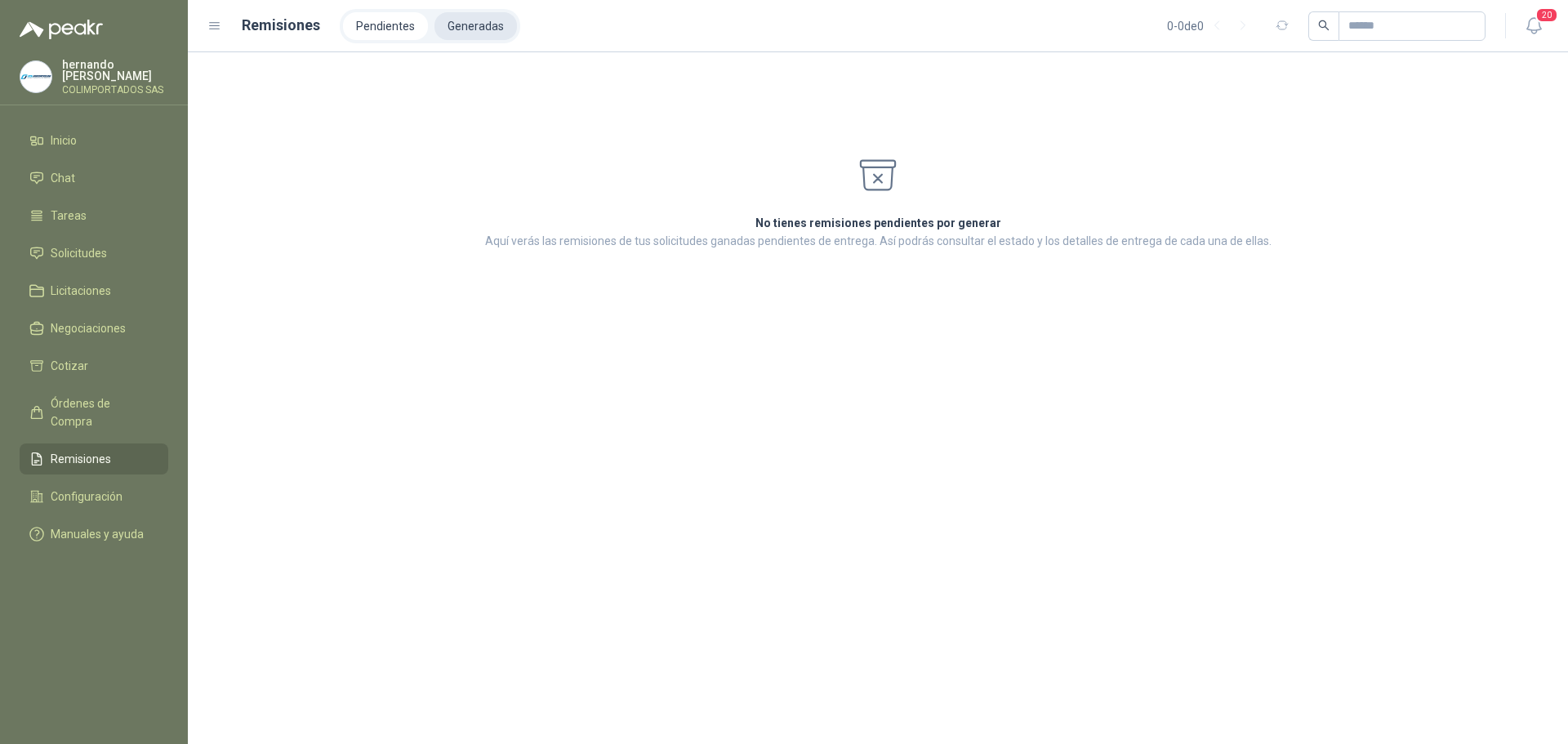
click at [482, 23] on li "Generadas" at bounding box center [476, 26] width 83 height 28
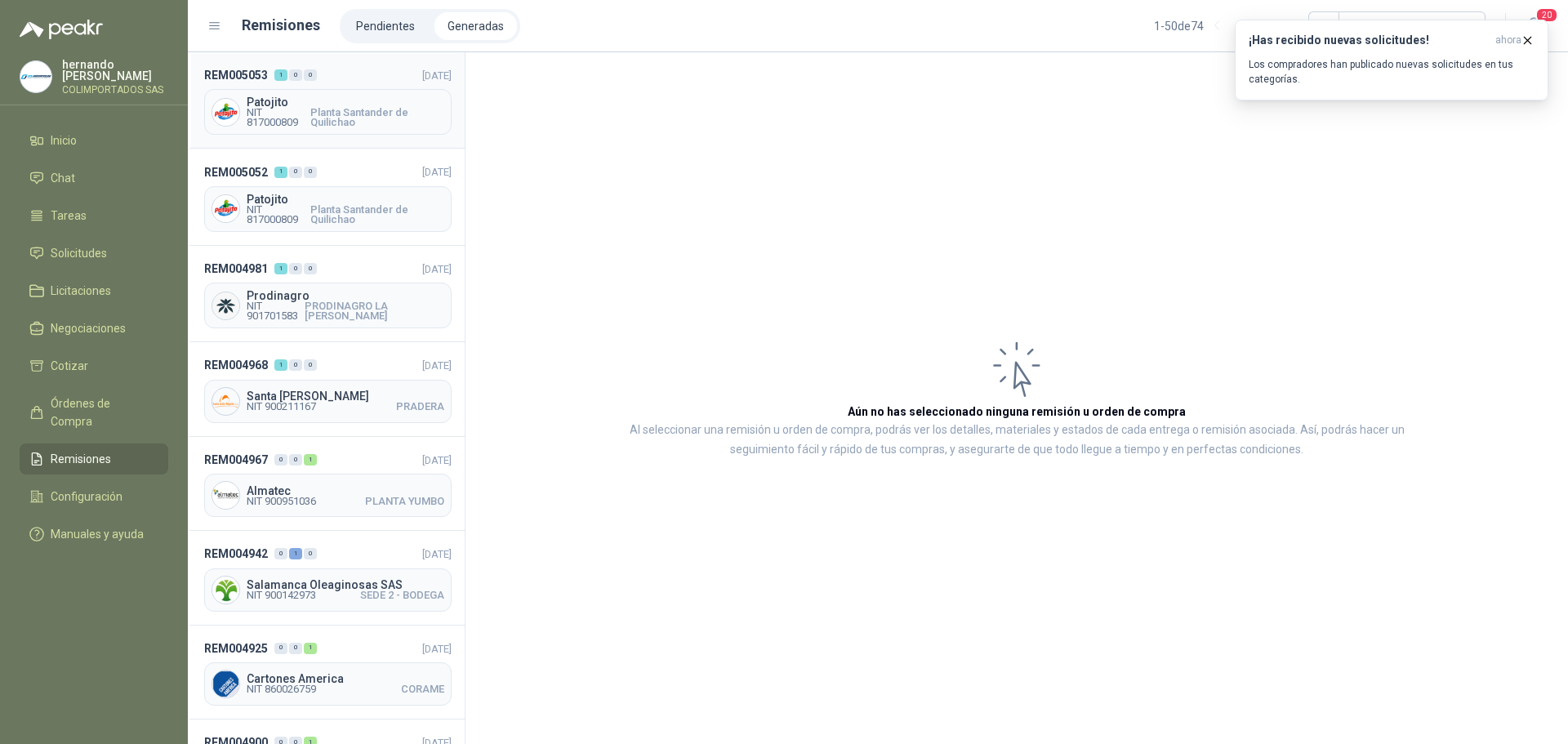
click at [343, 75] on header "REM005053 1 0 0 [DATE]" at bounding box center [328, 75] width 248 height 18
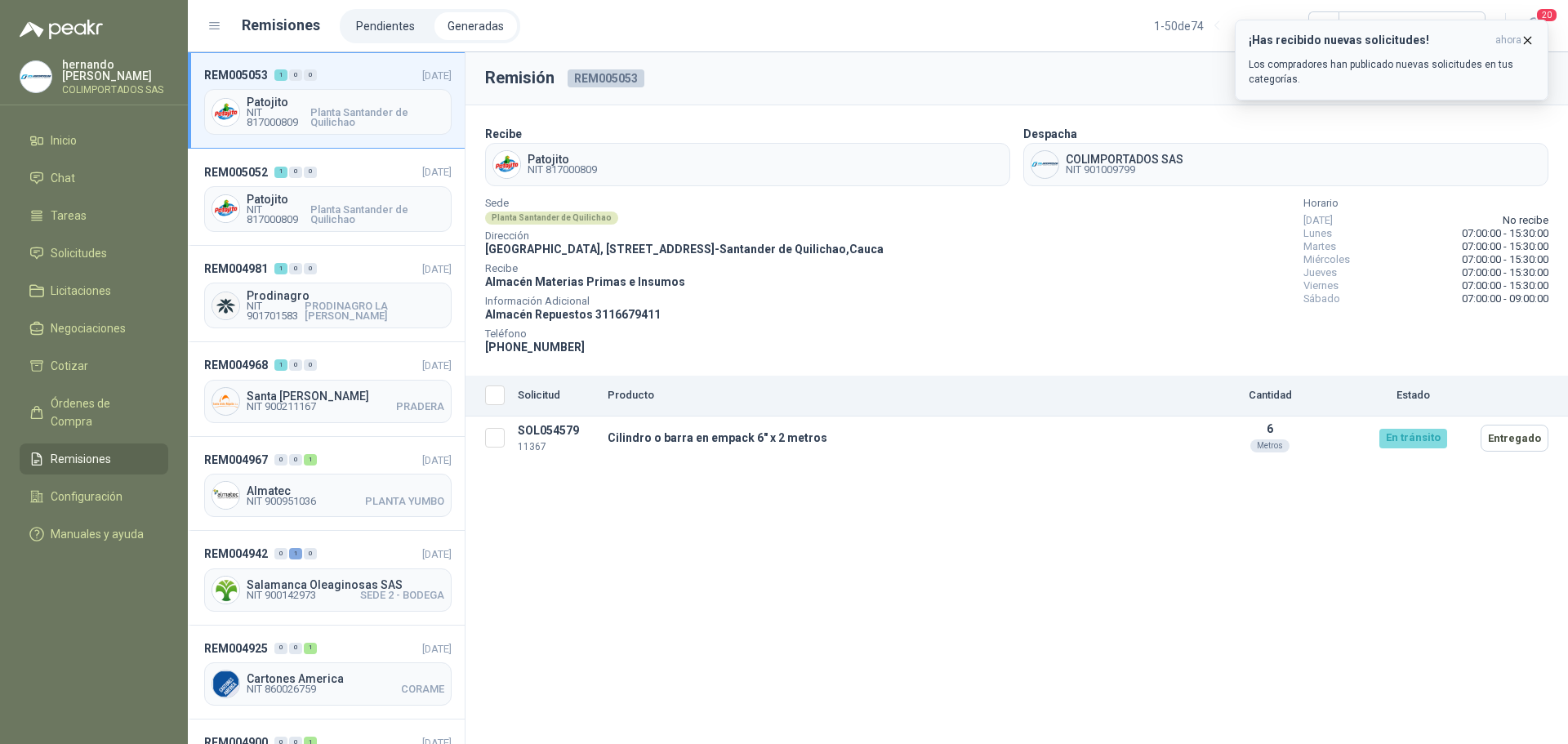
click at [1526, 37] on icon "button" at bounding box center [1527, 40] width 14 height 14
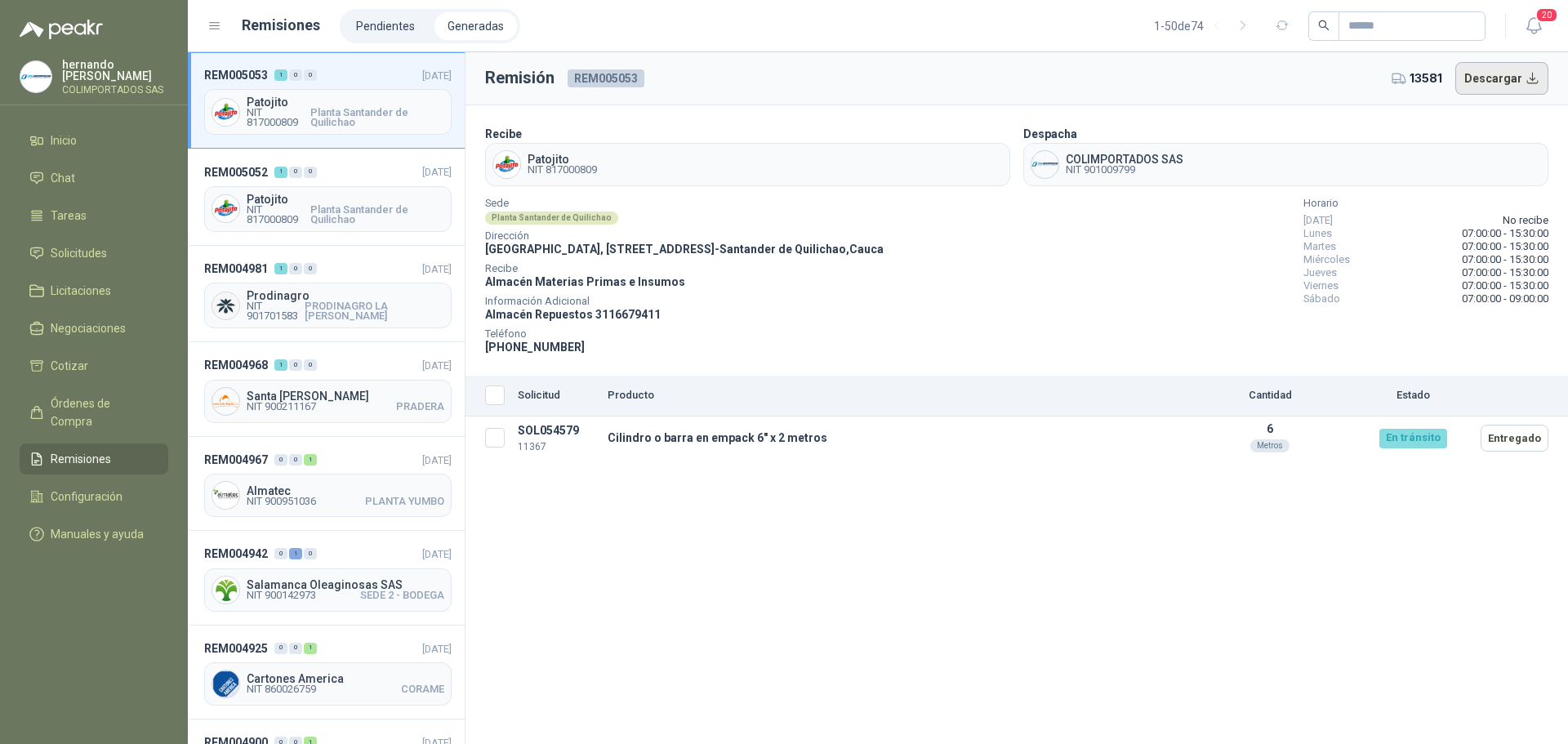
click at [1536, 79] on button "Descargar" at bounding box center [1502, 79] width 94 height 33
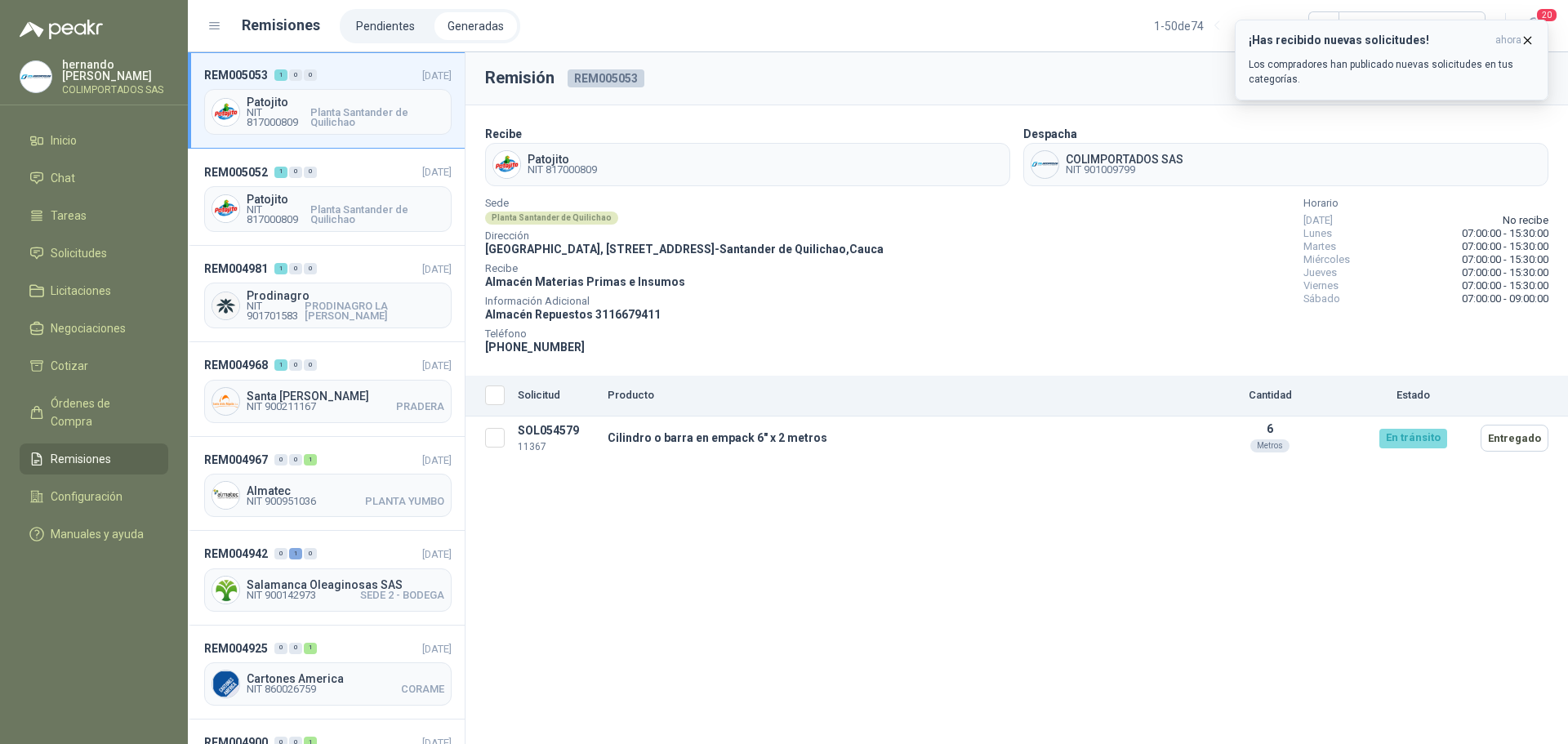
click at [1528, 39] on icon "button" at bounding box center [1527, 40] width 14 height 14
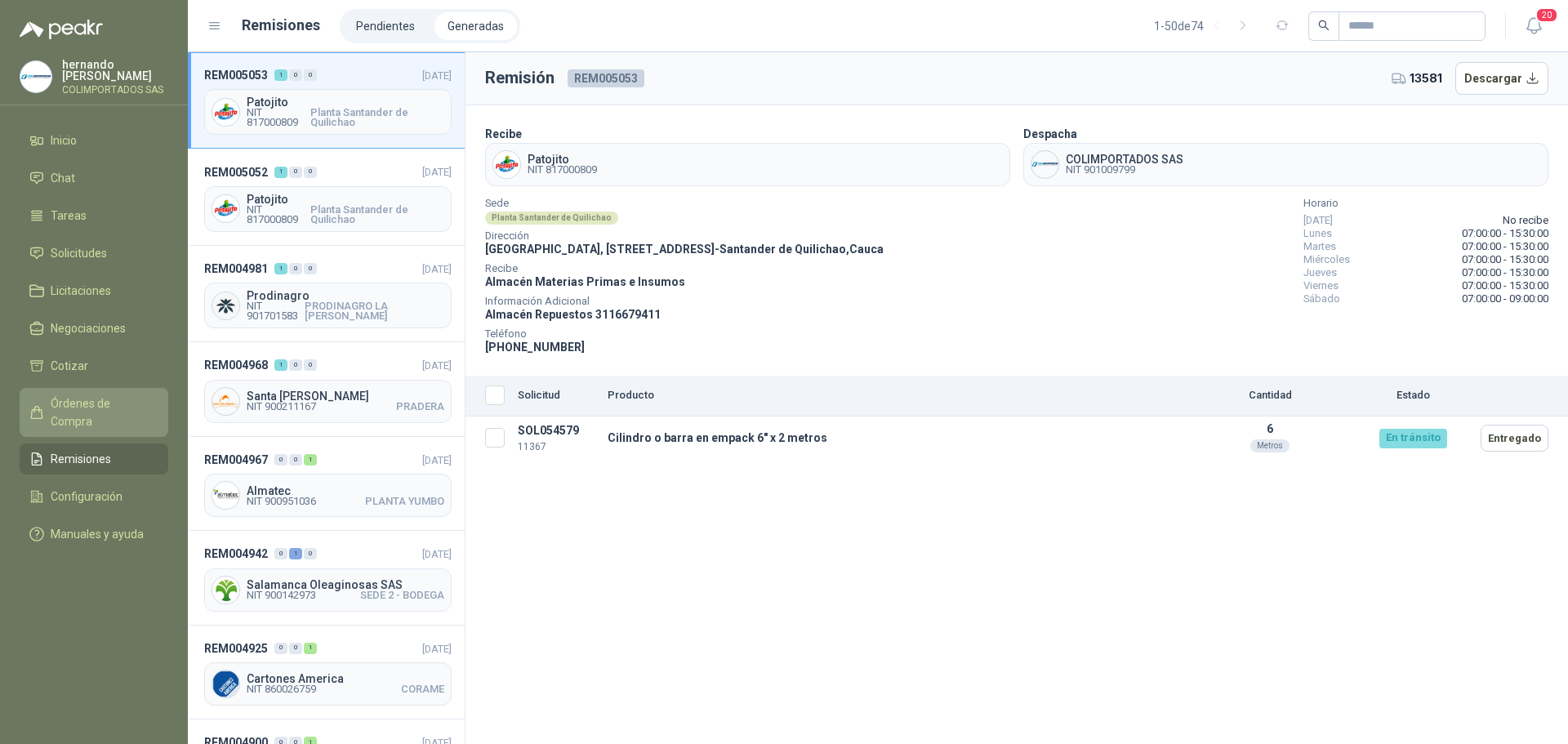
click at [118, 401] on span "Órdenes de Compra" at bounding box center [102, 413] width 102 height 36
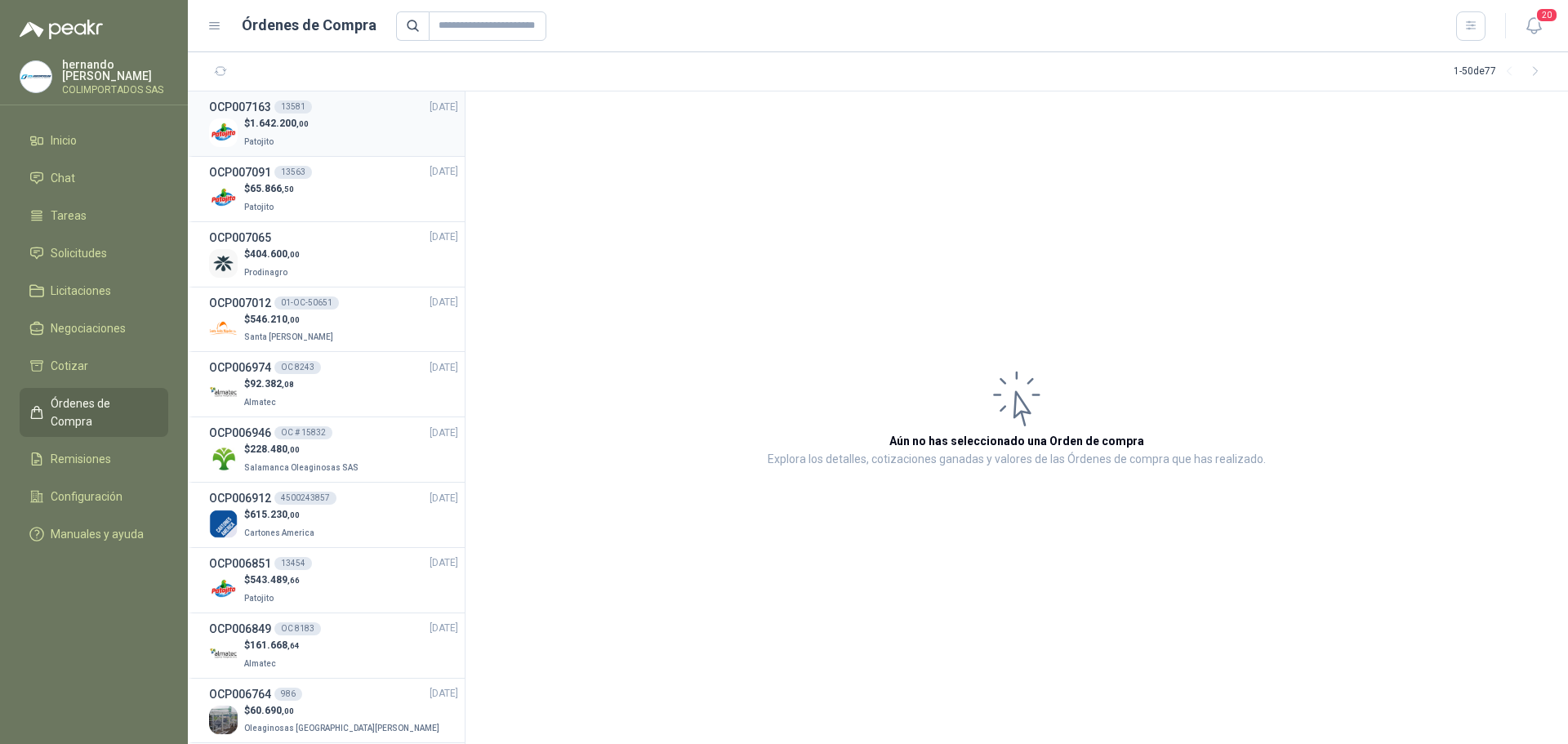
click at [340, 126] on div "$ 1.642.200 ,00 Patojito" at bounding box center [334, 132] width 249 height 34
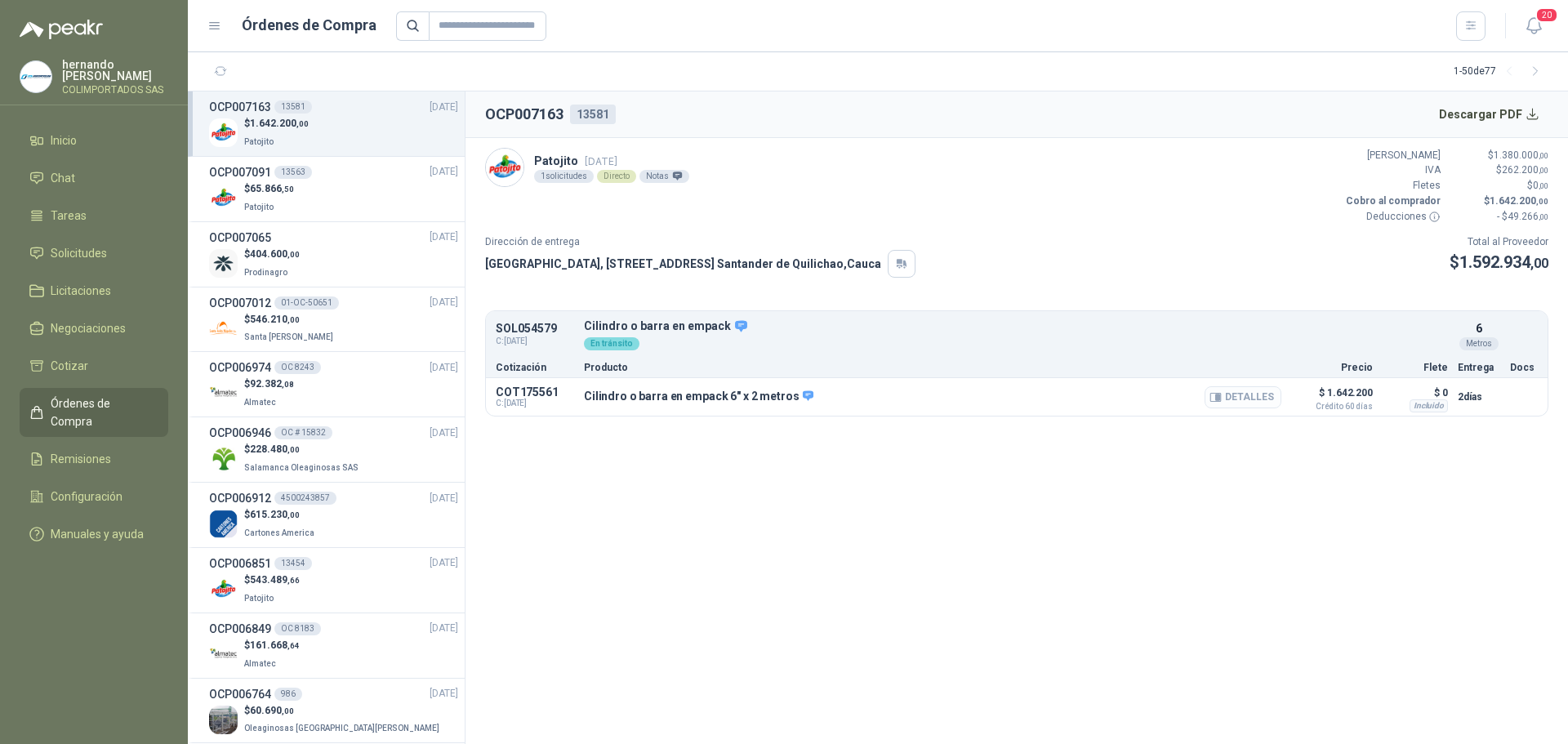
click at [1226, 400] on button "Detalles" at bounding box center [1243, 397] width 77 height 22
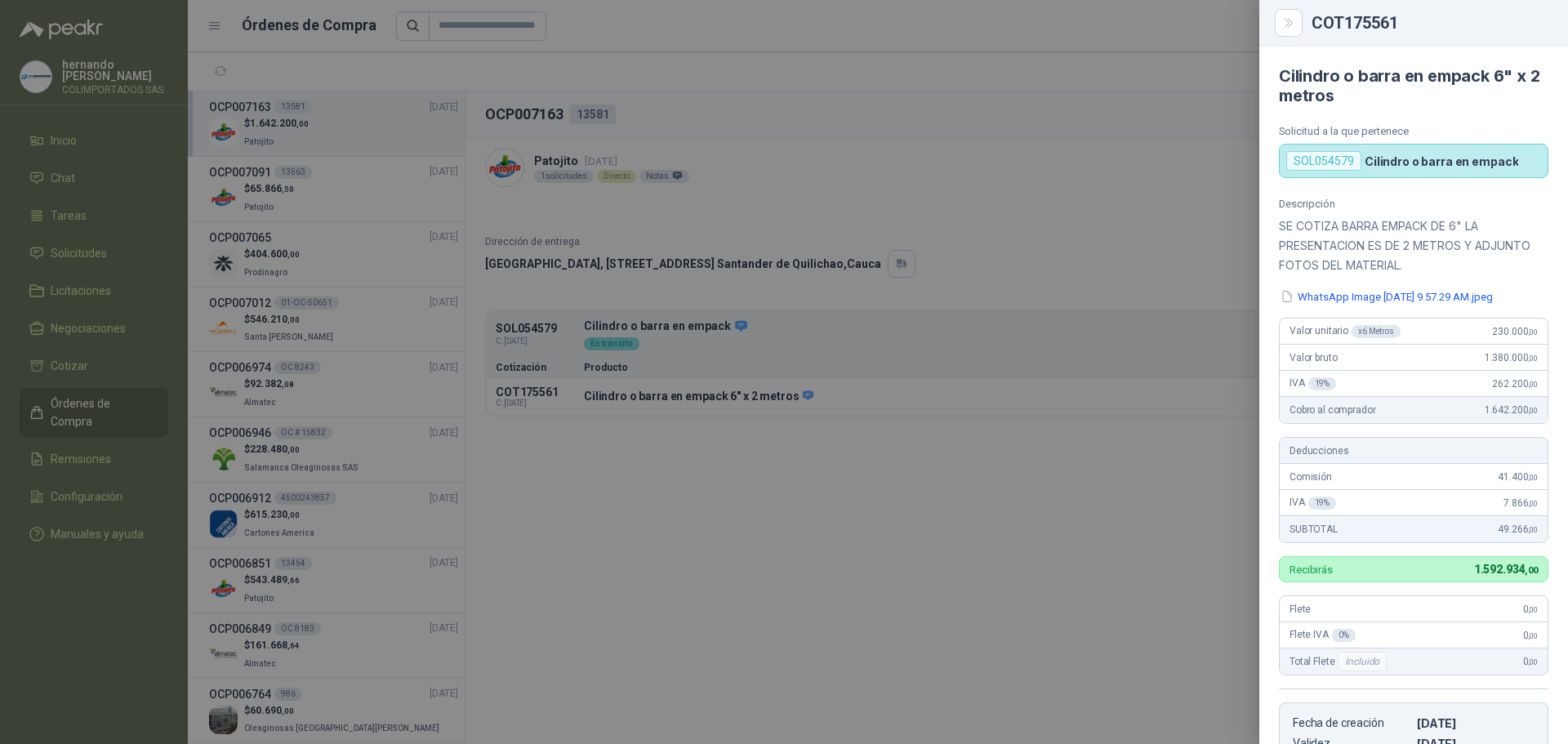
click at [908, 637] on div at bounding box center [784, 372] width 1568 height 744
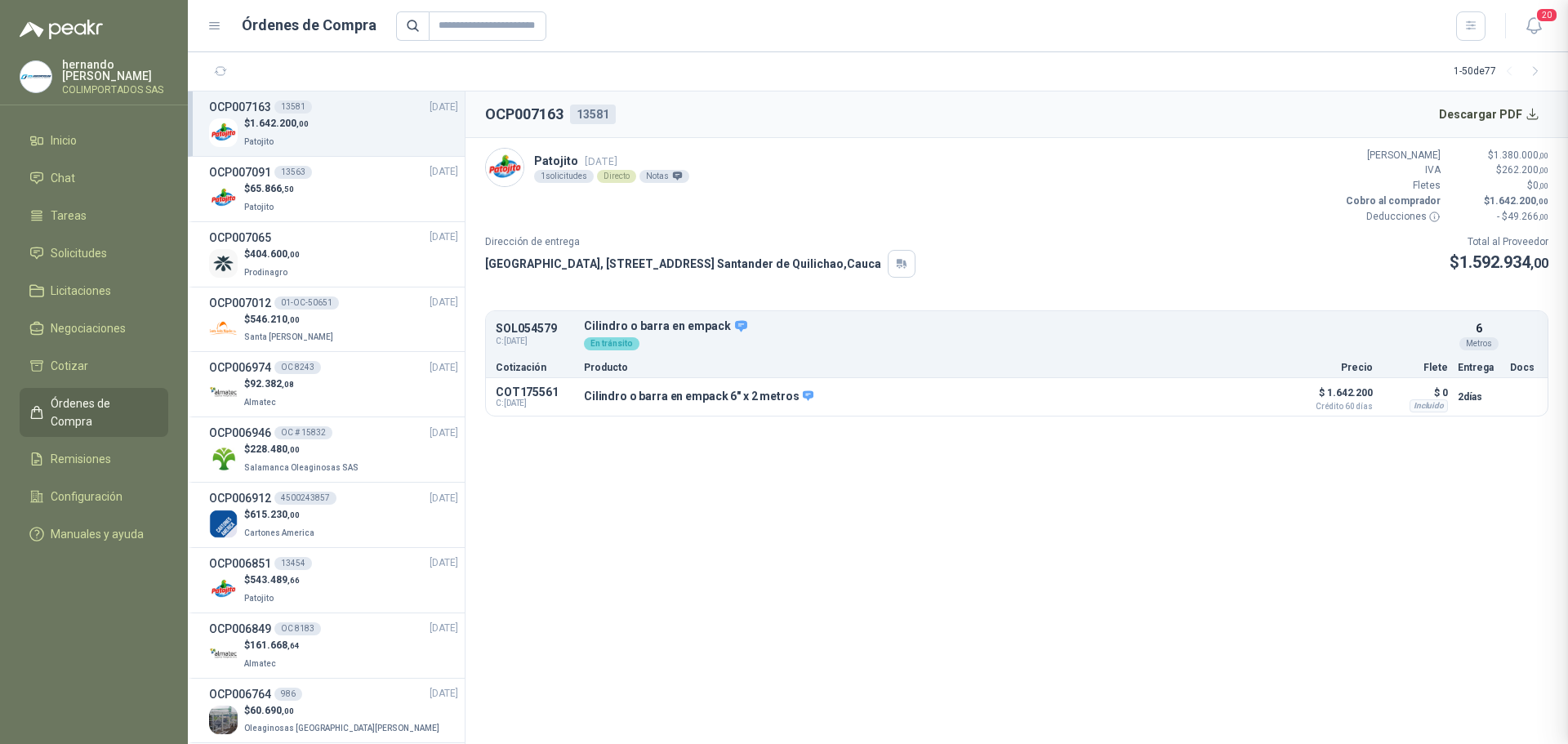
scroll to position [333, 0]
click at [1246, 399] on button "Detalles" at bounding box center [1243, 397] width 77 height 22
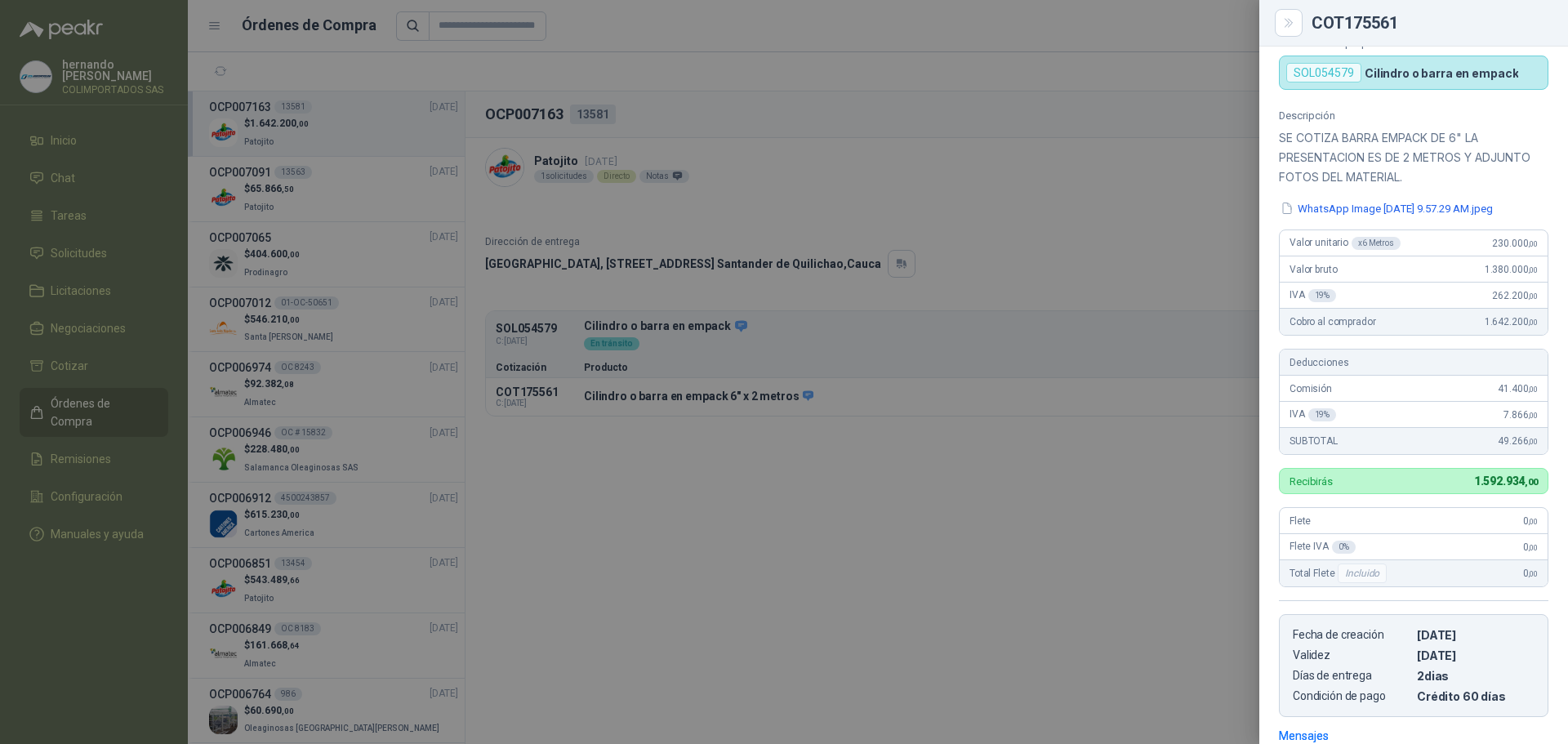
scroll to position [82, 0]
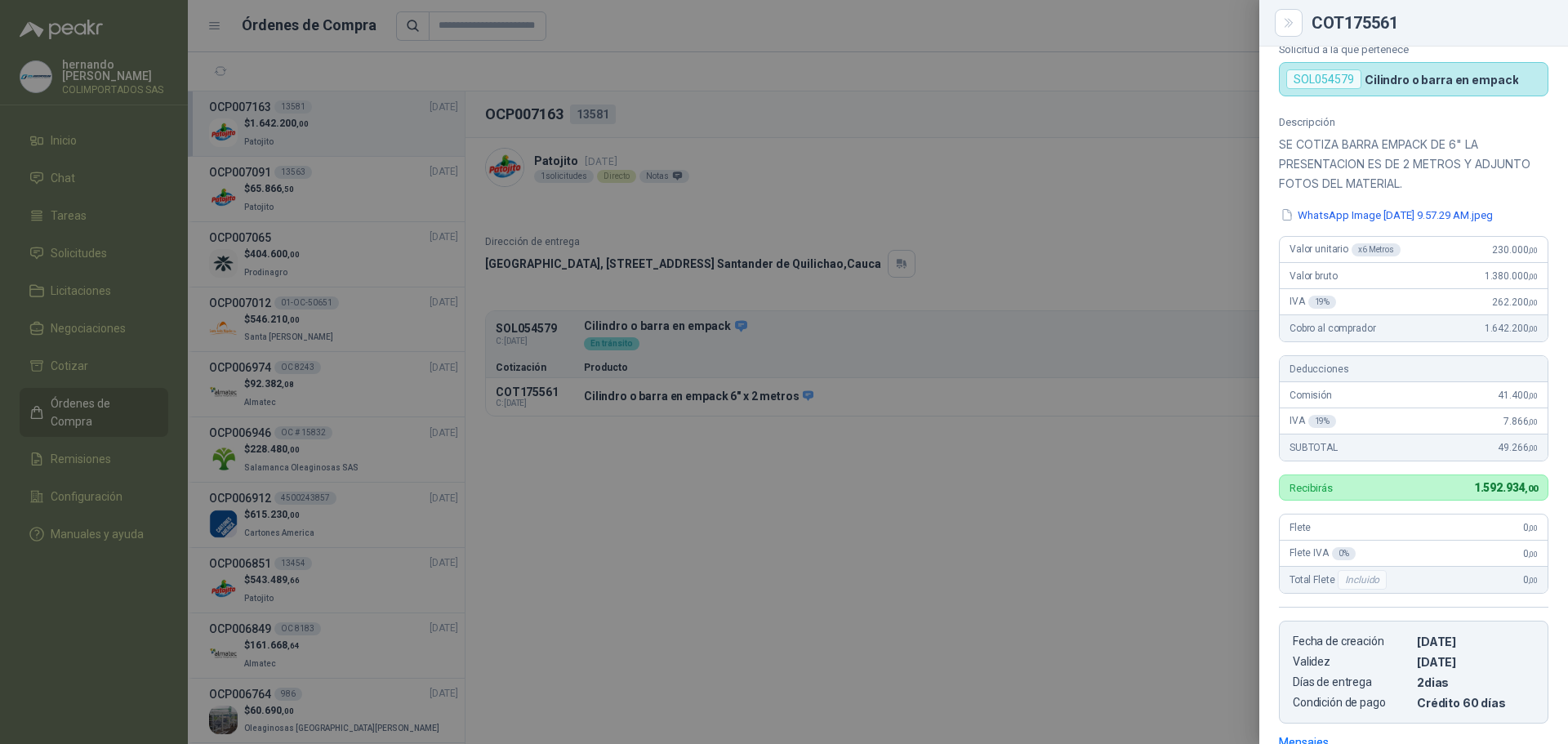
click at [880, 553] on div at bounding box center [784, 372] width 1568 height 744
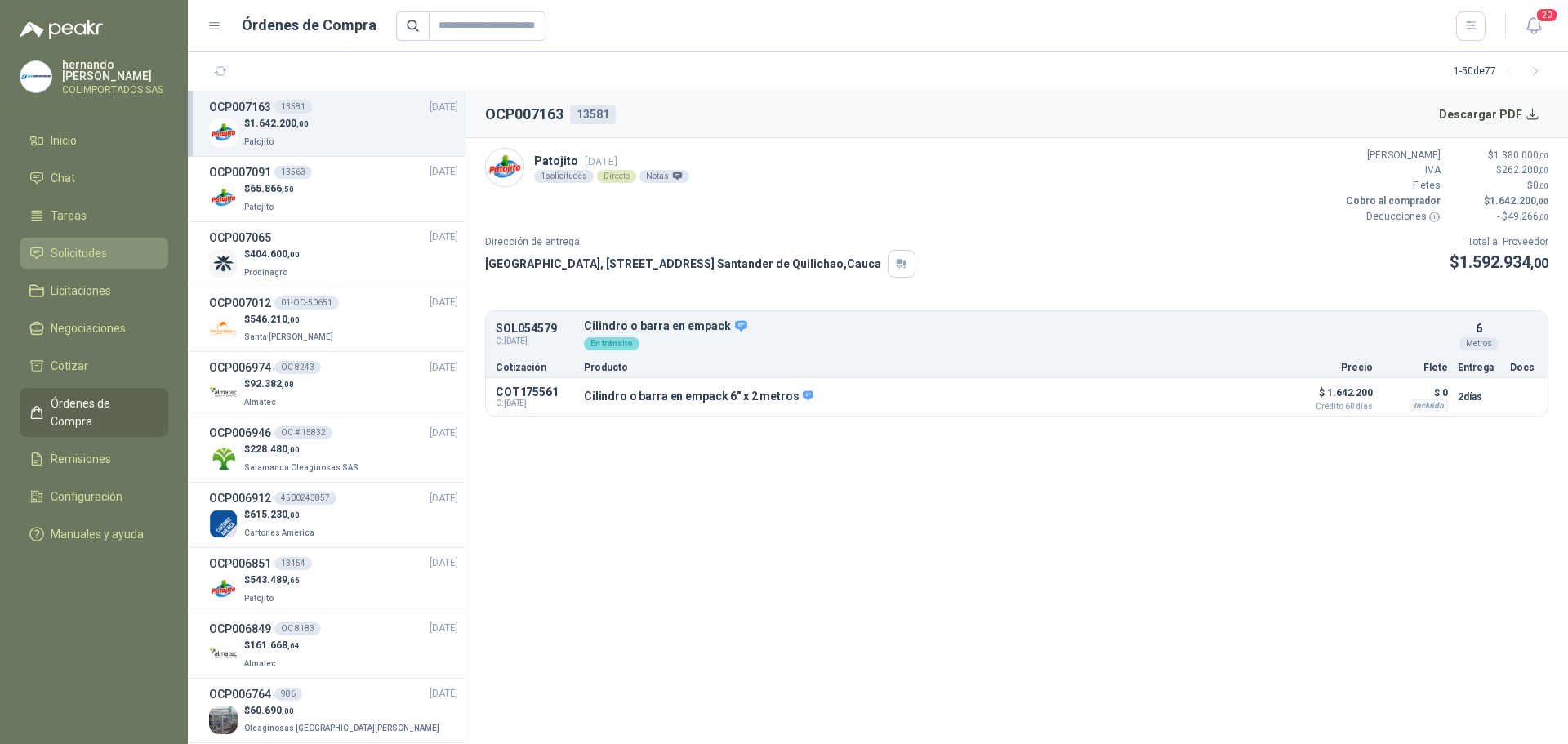
click at [97, 251] on span "Solicitudes" at bounding box center [79, 253] width 57 height 18
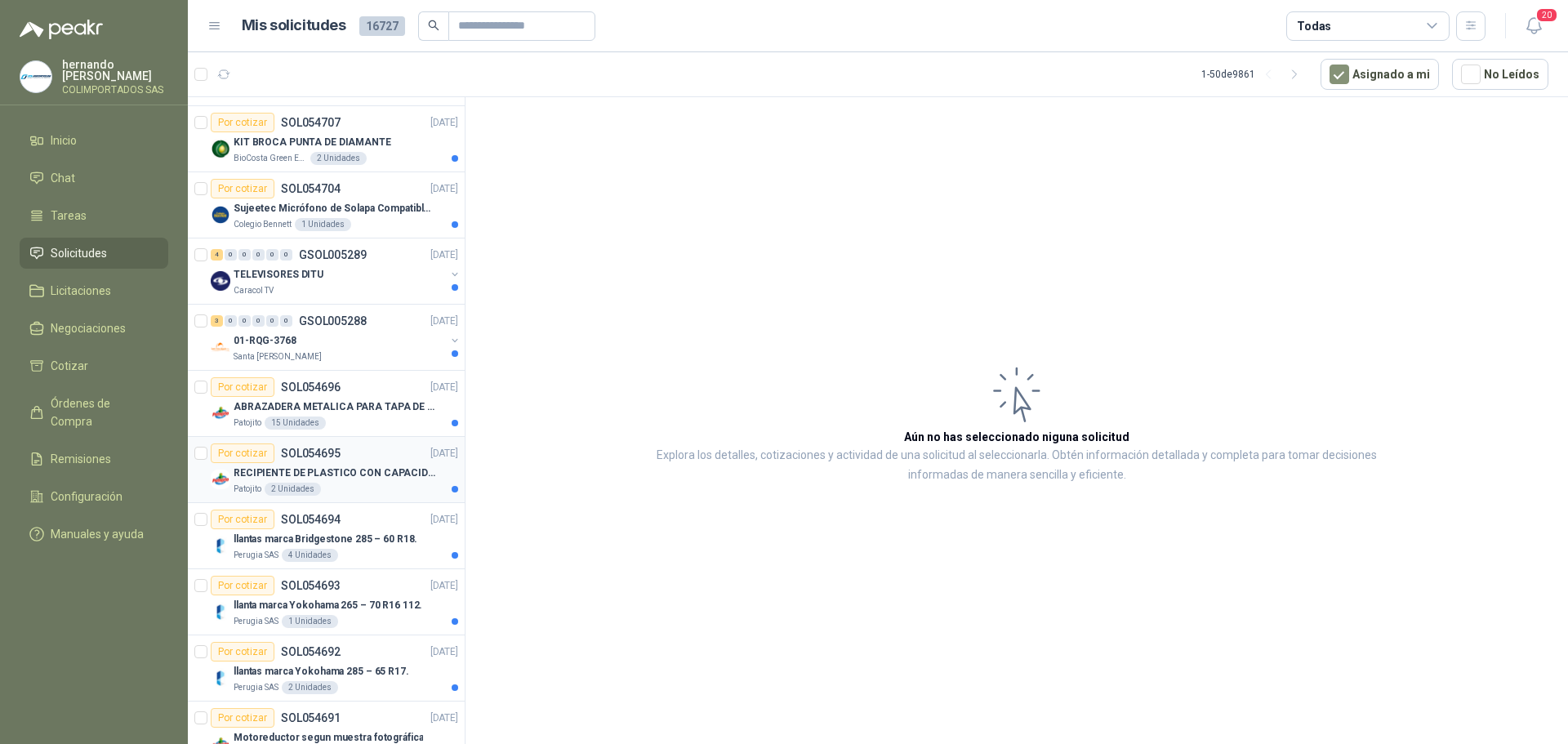
scroll to position [653, 0]
click at [360, 548] on div "Perugia SAS 4 Unidades" at bounding box center [346, 555] width 225 height 13
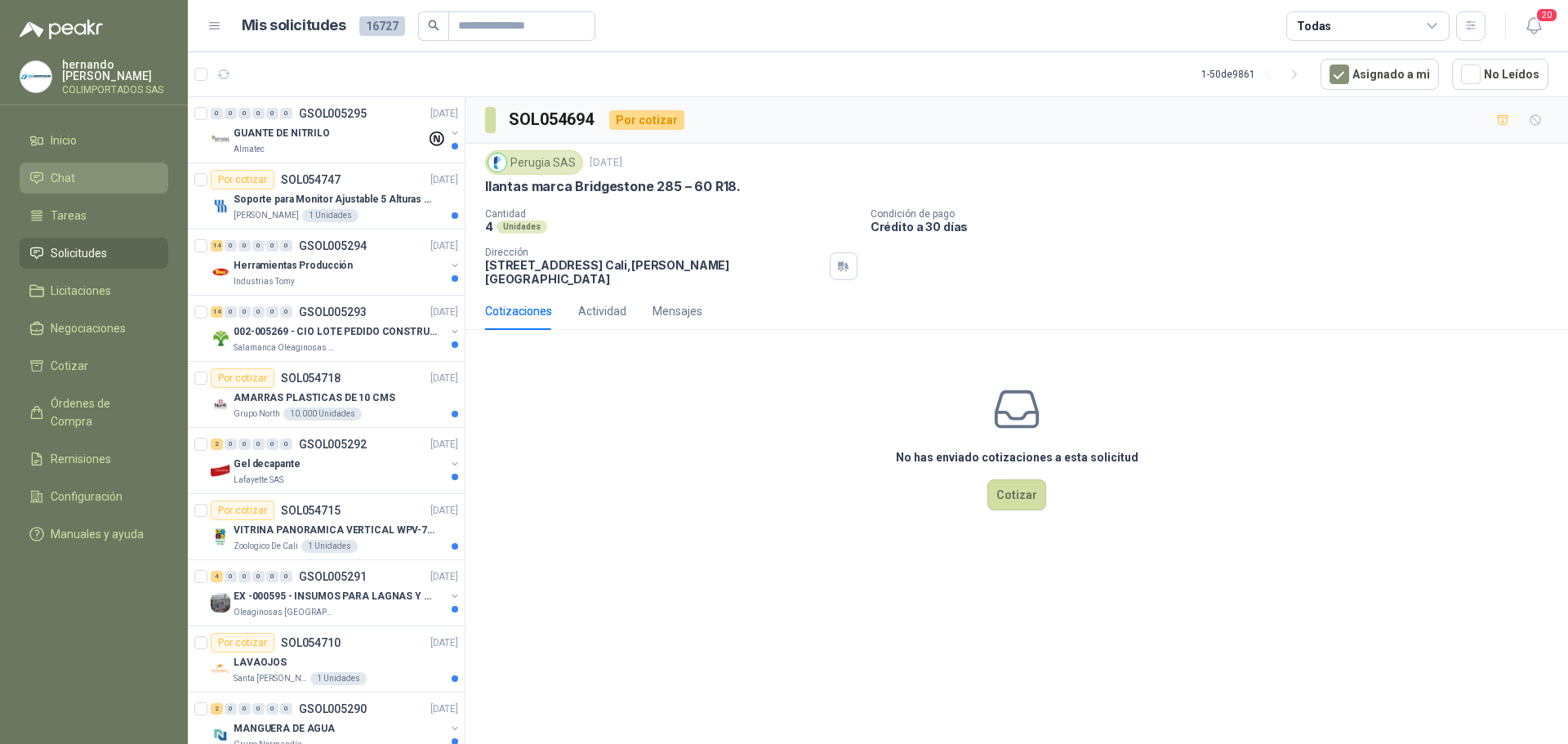
click at [85, 185] on li "Chat" at bounding box center [94, 178] width 129 height 18
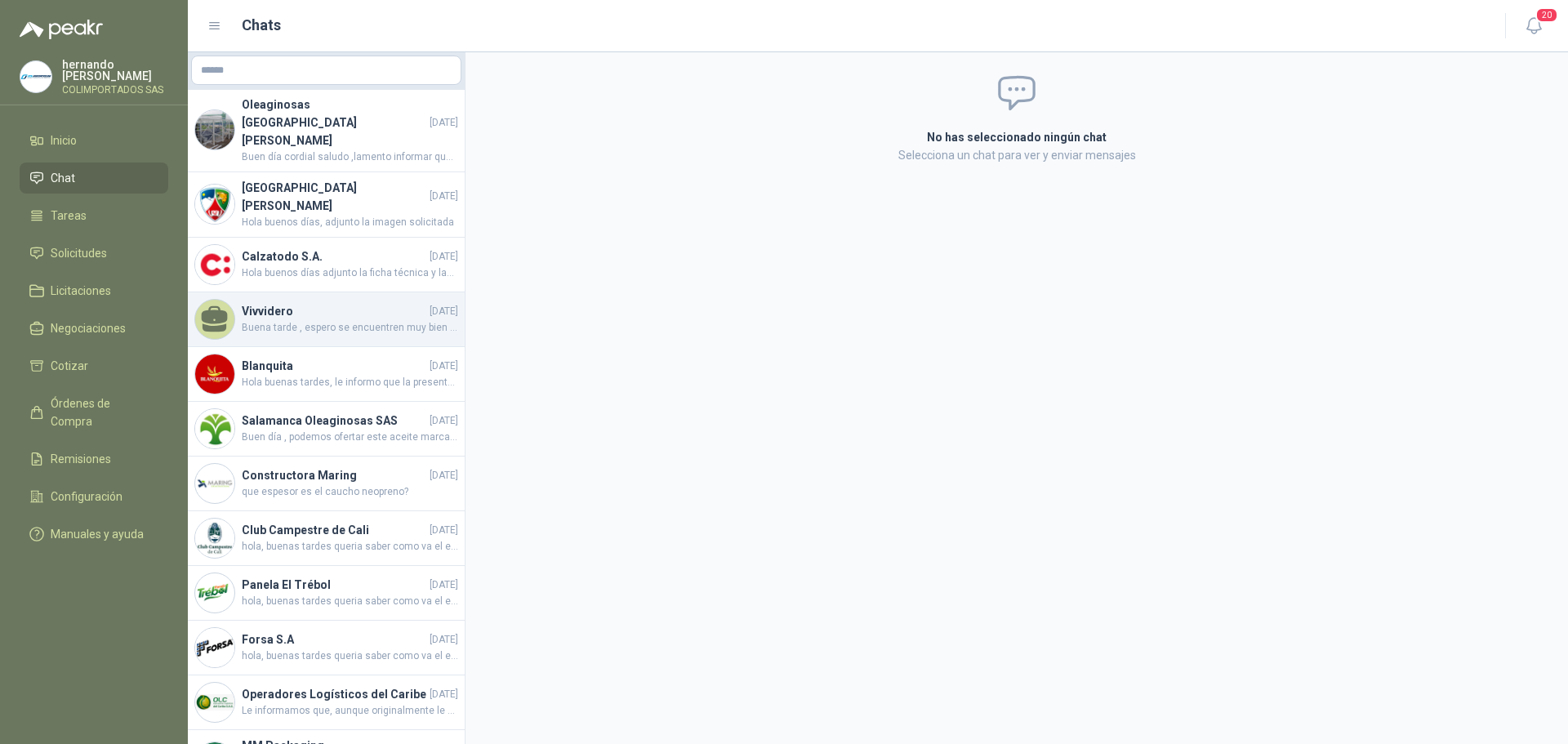
scroll to position [383, 0]
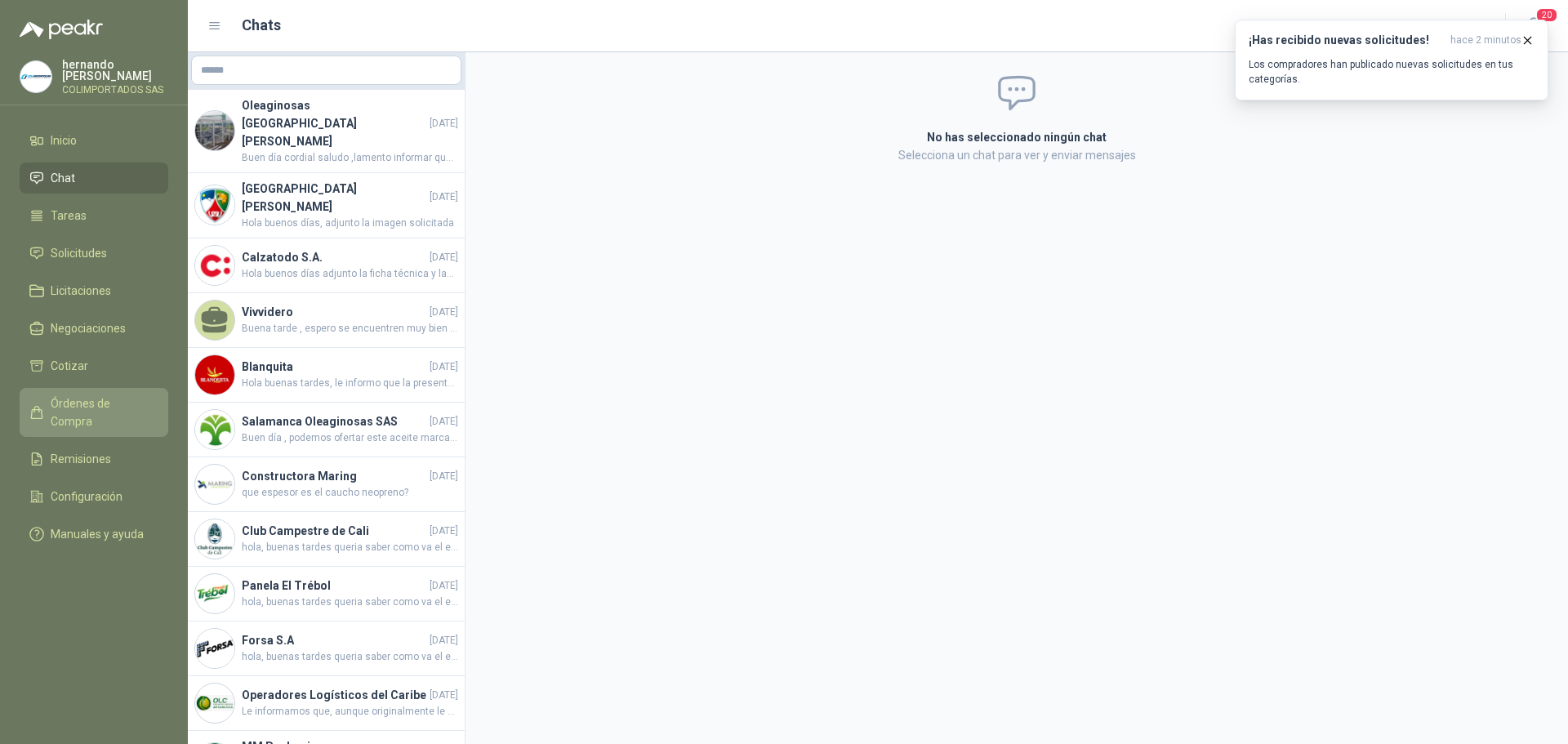
click at [107, 401] on span "Órdenes de Compra" at bounding box center [102, 413] width 102 height 36
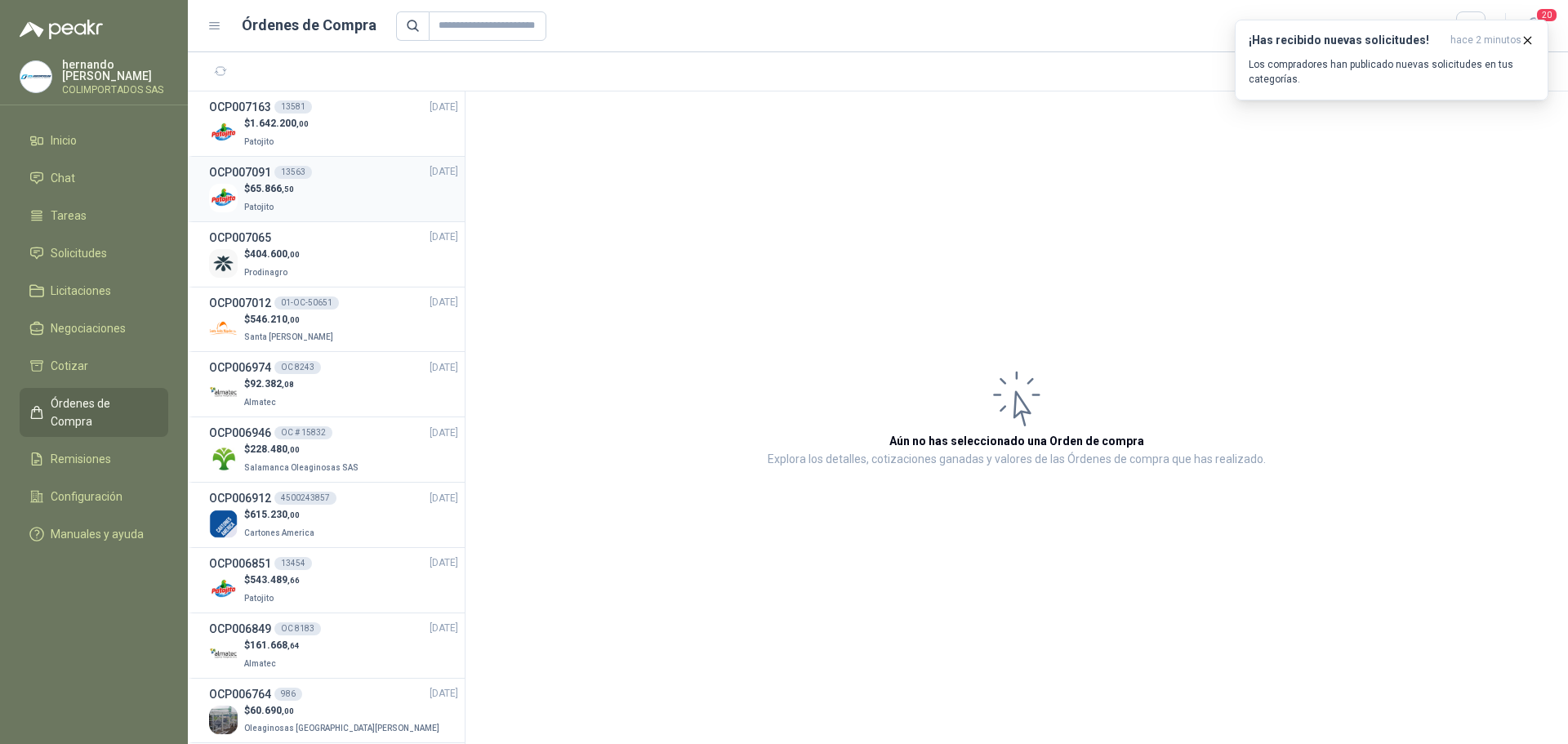
click at [330, 190] on div "$ 65.866 ,50 Patojito" at bounding box center [334, 198] width 249 height 34
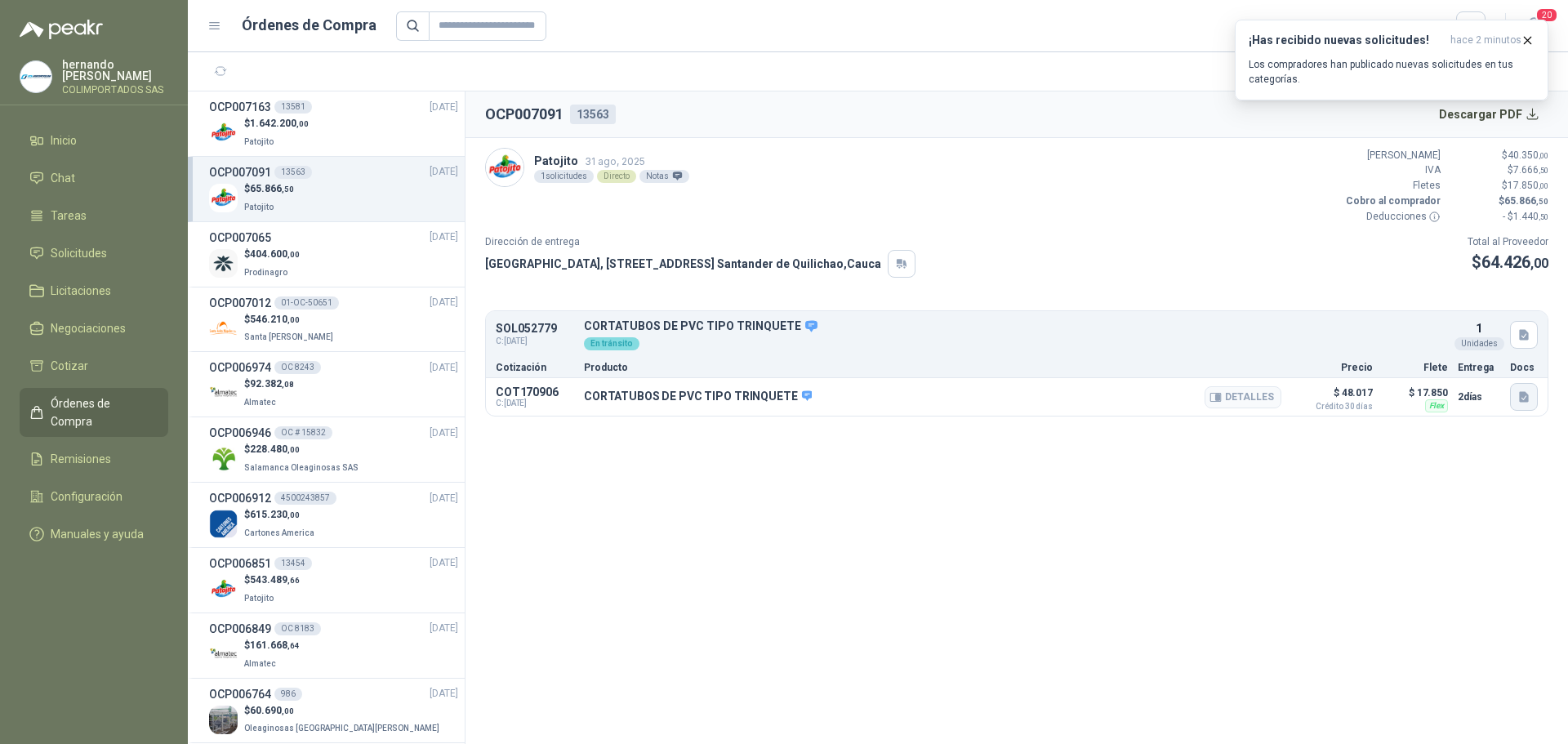
click at [1525, 400] on icon "button" at bounding box center [1524, 396] width 10 height 11
click at [1456, 358] on button "CORTATUBOS DE PVC.pdf" at bounding box center [1454, 360] width 146 height 17
